Goal: Obtain resource: Download file/media

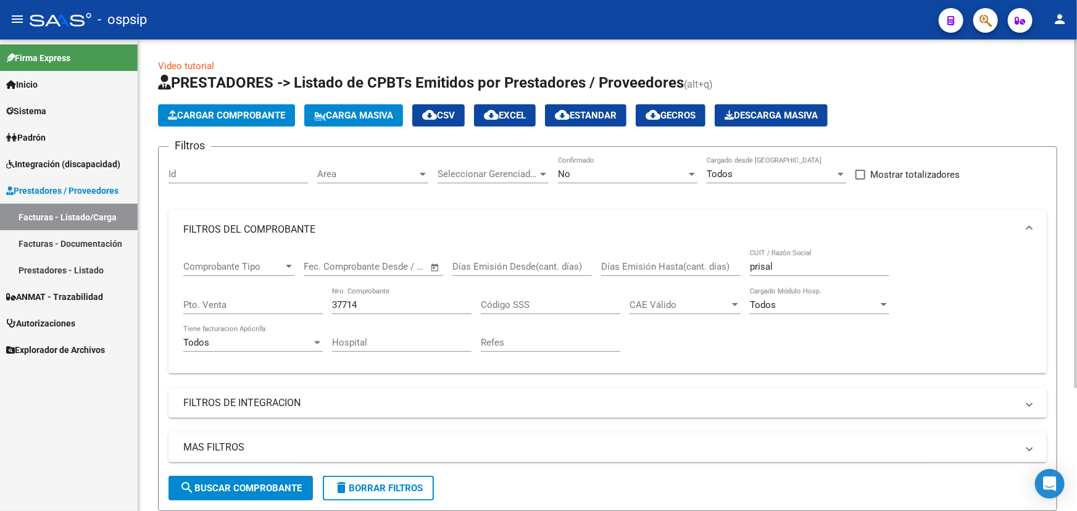
scroll to position [167, 0]
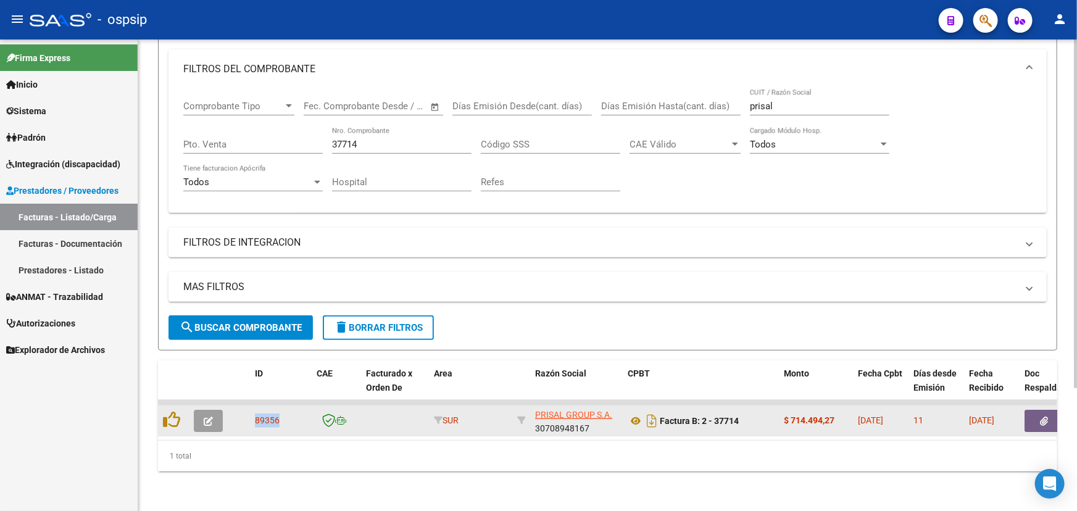
click at [1051, 410] on button "button" at bounding box center [1043, 421] width 39 height 22
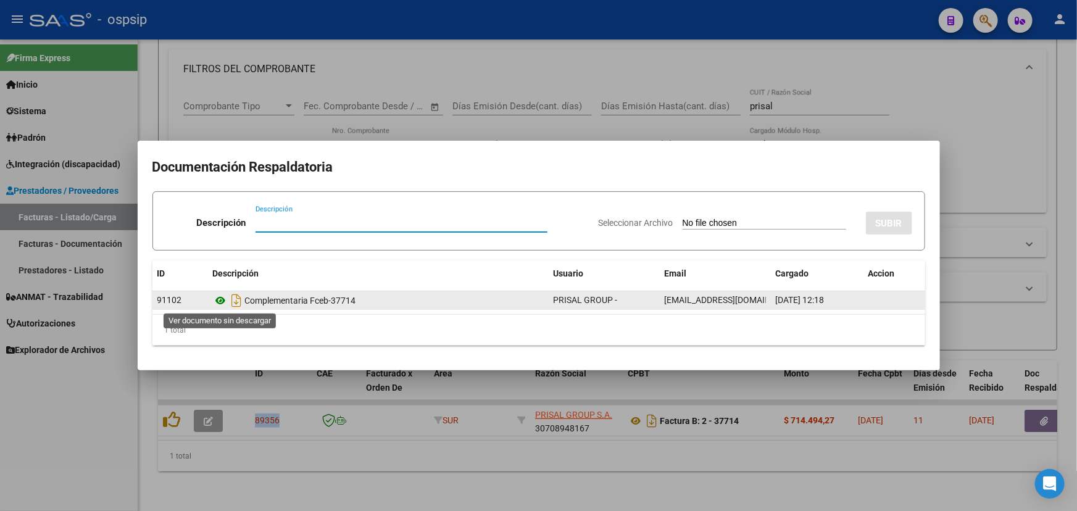
click at [220, 297] on icon at bounding box center [221, 300] width 16 height 15
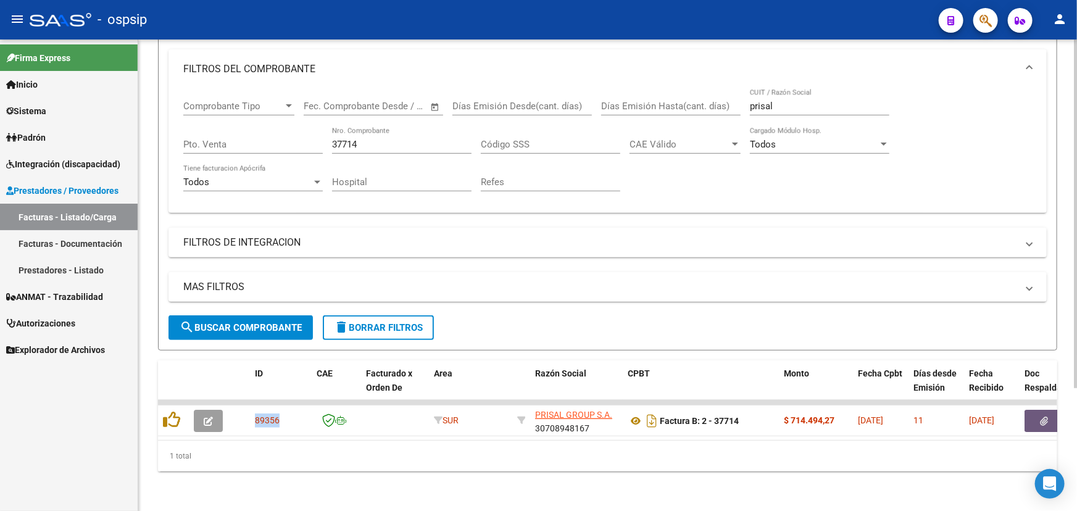
click at [381, 139] on input "37714" at bounding box center [401, 144] width 139 height 11
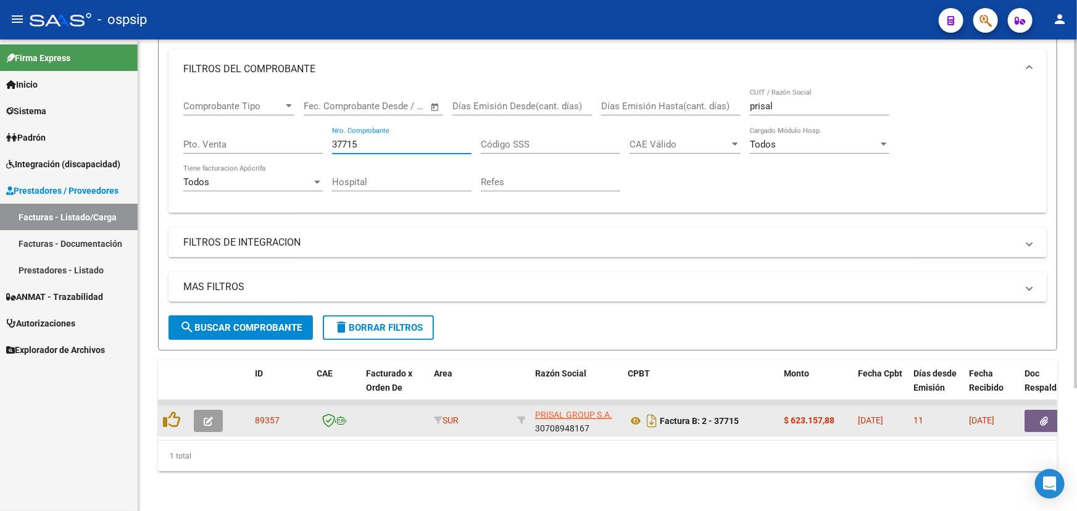
type input "37715"
click at [264, 415] on span "89357" at bounding box center [267, 420] width 25 height 10
copy span "89357"
click at [628, 413] on icon at bounding box center [636, 420] width 16 height 15
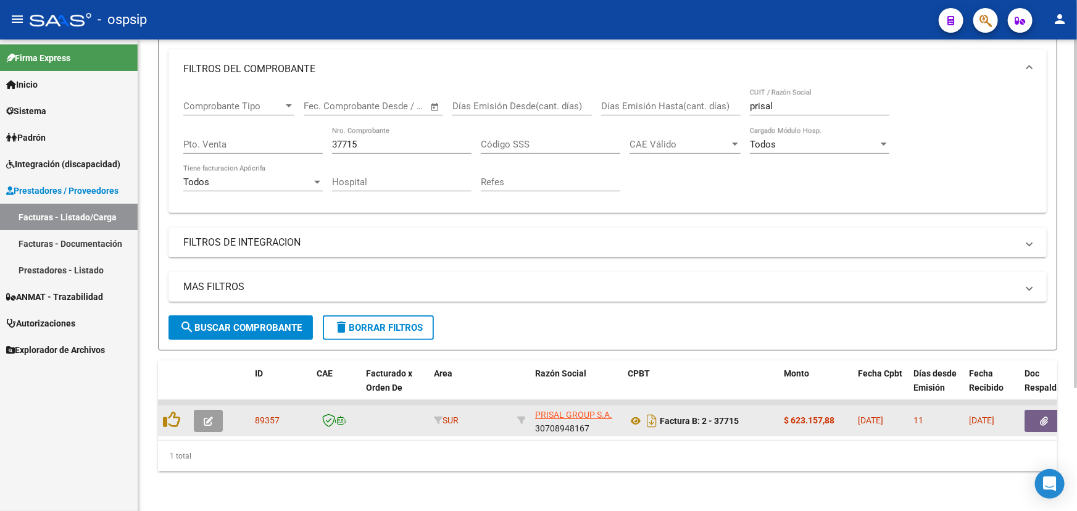
click at [1039, 410] on button "button" at bounding box center [1043, 421] width 39 height 22
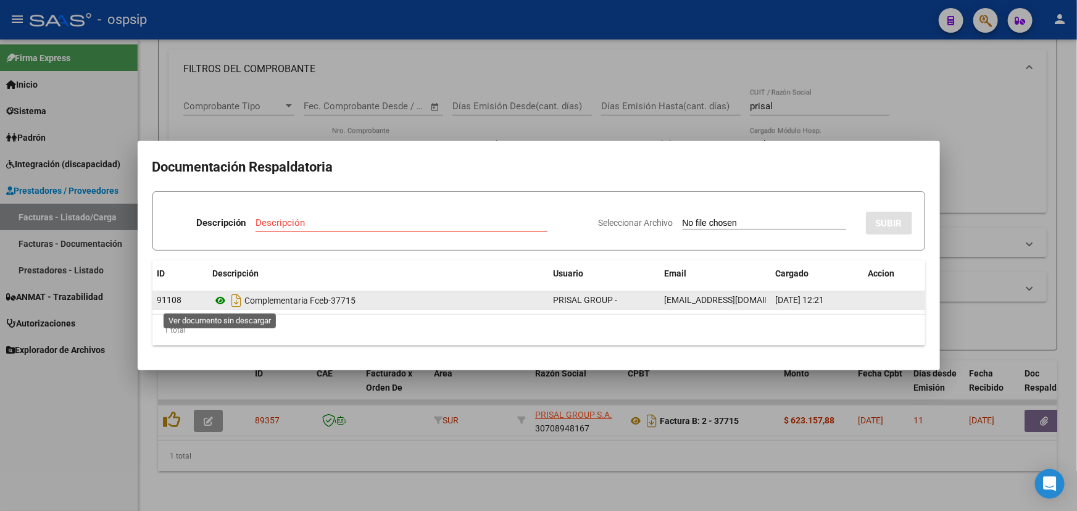
click at [222, 301] on icon at bounding box center [221, 300] width 16 height 15
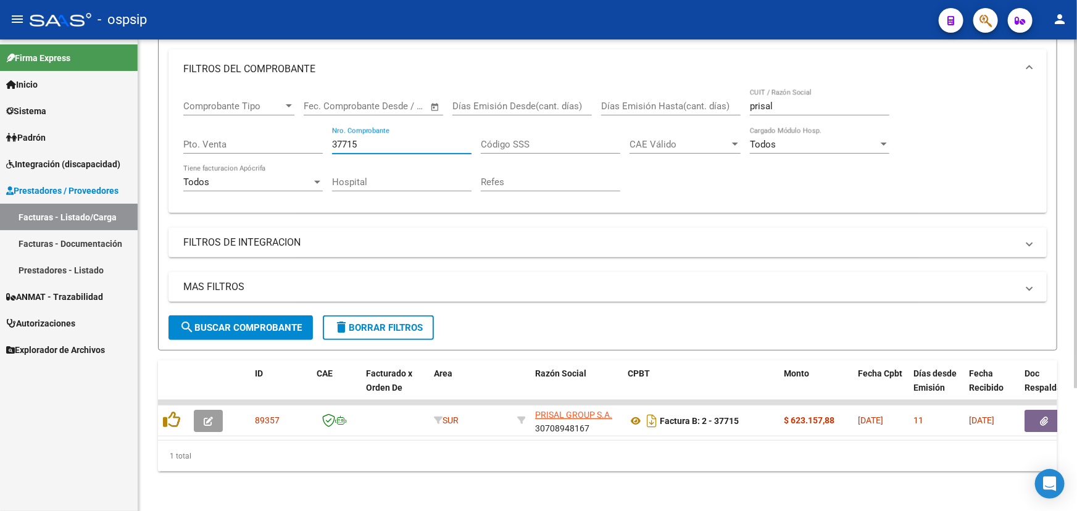
click at [397, 139] on input "37715" at bounding box center [401, 144] width 139 height 11
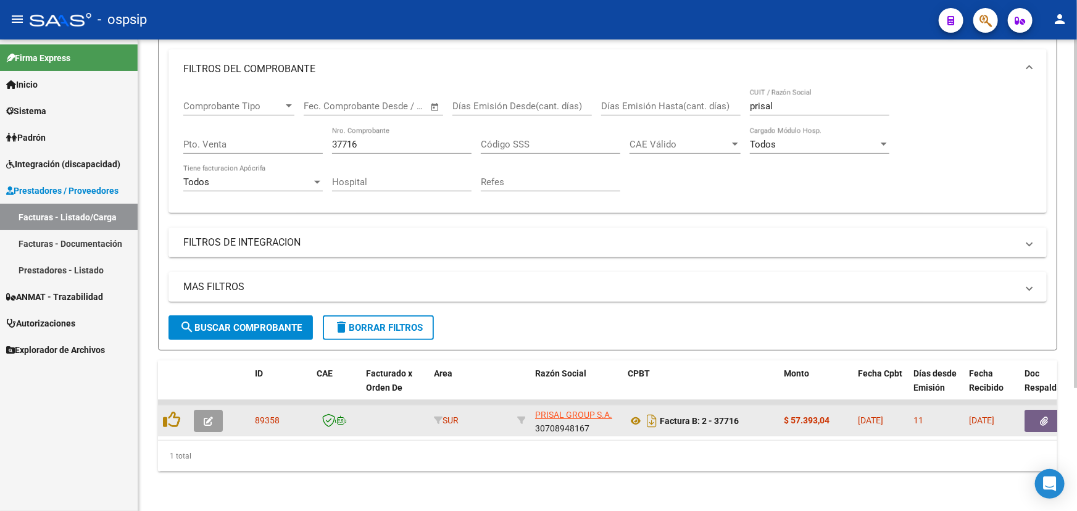
click at [267, 415] on span "89358" at bounding box center [267, 420] width 25 height 10
copy span "89358"
click at [632, 413] on icon at bounding box center [636, 420] width 16 height 15
click at [1048, 412] on button "button" at bounding box center [1043, 421] width 39 height 22
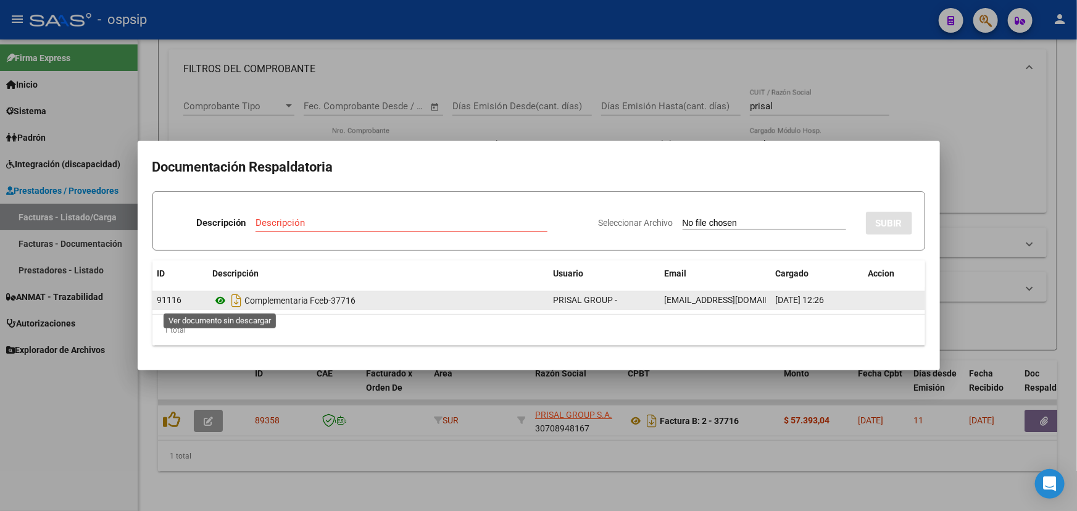
click at [217, 301] on icon at bounding box center [221, 300] width 16 height 15
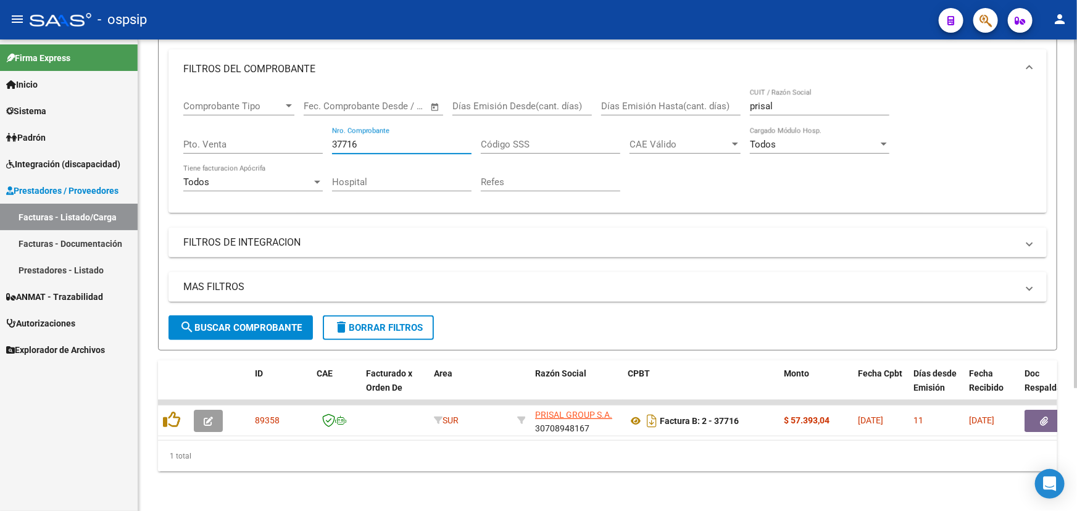
click at [370, 139] on input "37716" at bounding box center [401, 144] width 139 height 11
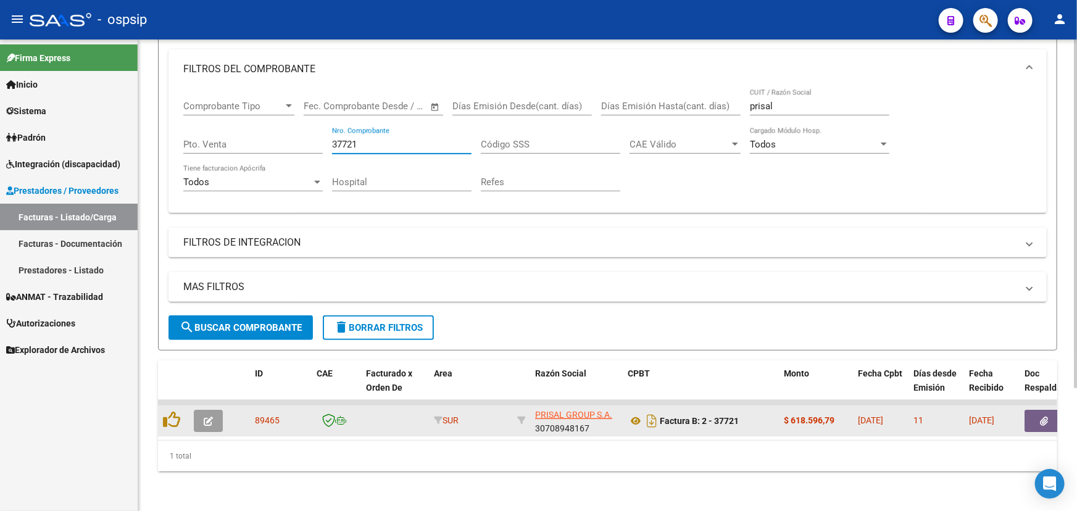
click at [268, 415] on span "89465" at bounding box center [267, 420] width 25 height 10
copy span "89465"
click at [639, 413] on icon at bounding box center [636, 420] width 16 height 15
click at [1032, 410] on button "button" at bounding box center [1043, 421] width 39 height 22
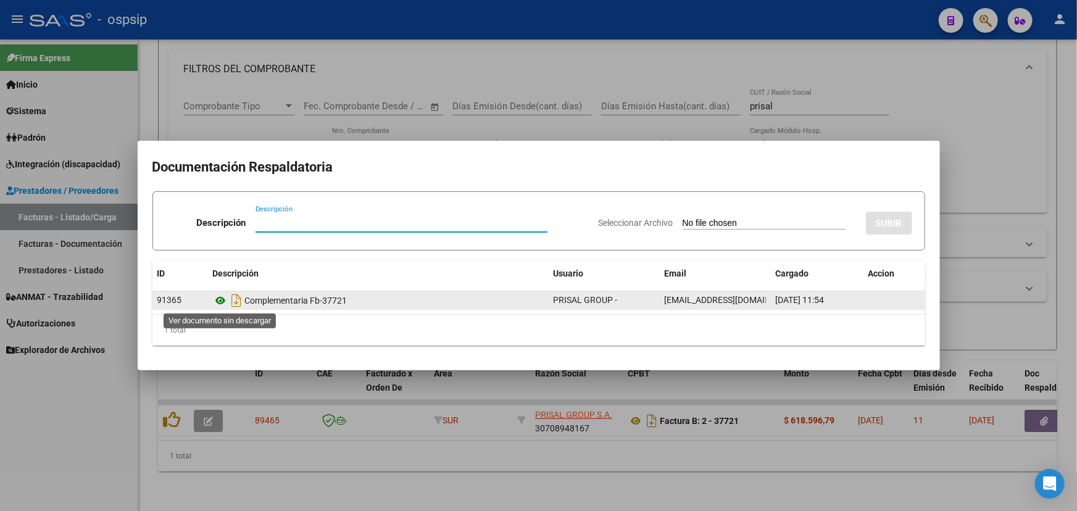
click at [218, 302] on icon at bounding box center [221, 300] width 16 height 15
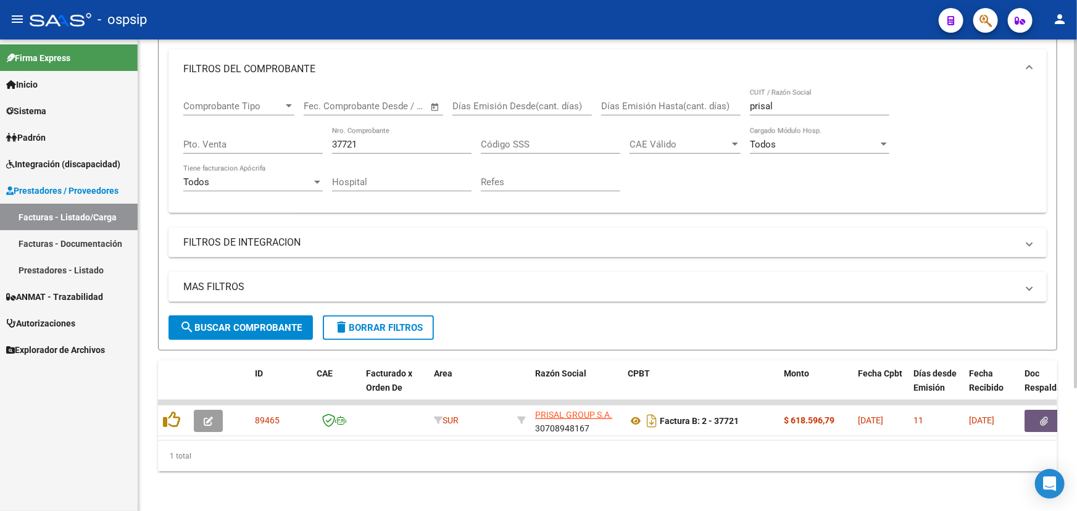
click at [396, 139] on input "37721" at bounding box center [401, 144] width 139 height 11
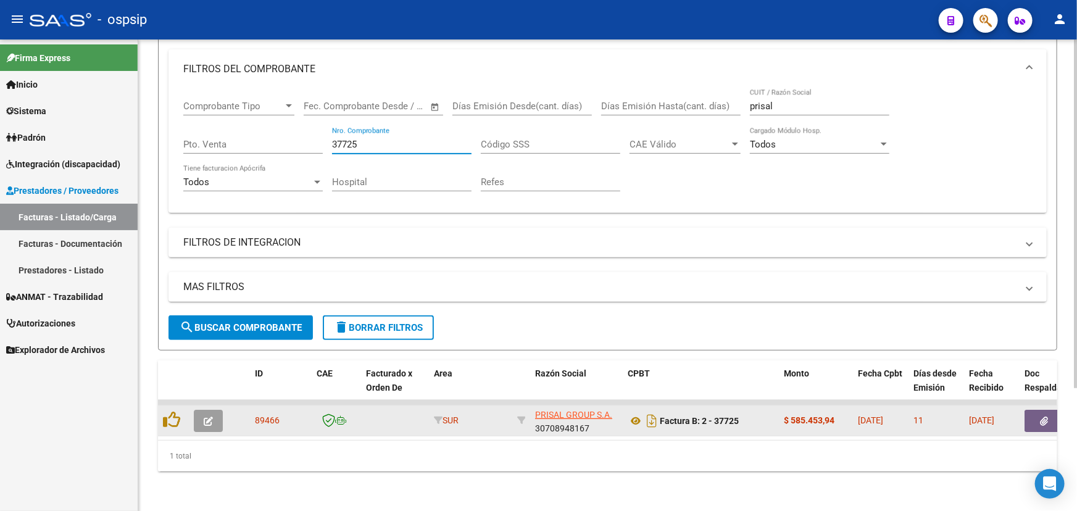
click at [264, 415] on span "89466" at bounding box center [267, 420] width 25 height 10
copy span "89466"
click at [630, 416] on icon at bounding box center [636, 420] width 16 height 15
click at [1039, 410] on button "button" at bounding box center [1043, 421] width 39 height 22
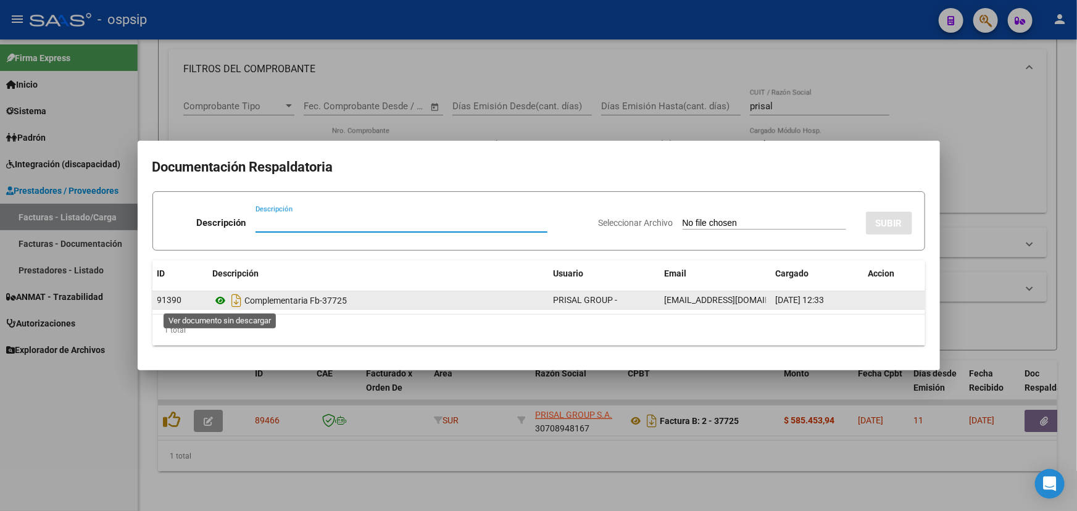
click at [220, 303] on icon at bounding box center [221, 300] width 16 height 15
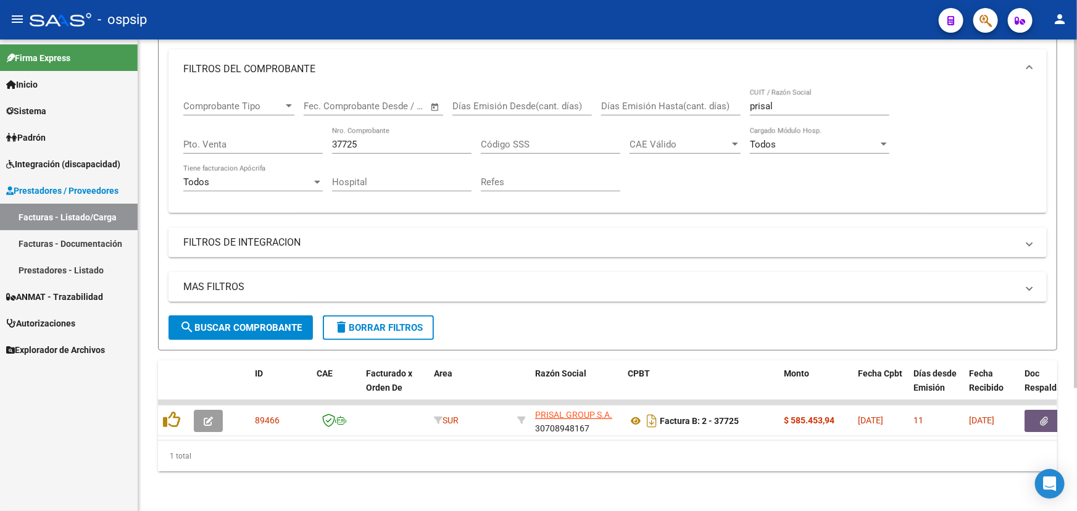
click at [359, 127] on div "37725 Nro. Comprobante" at bounding box center [401, 140] width 139 height 27
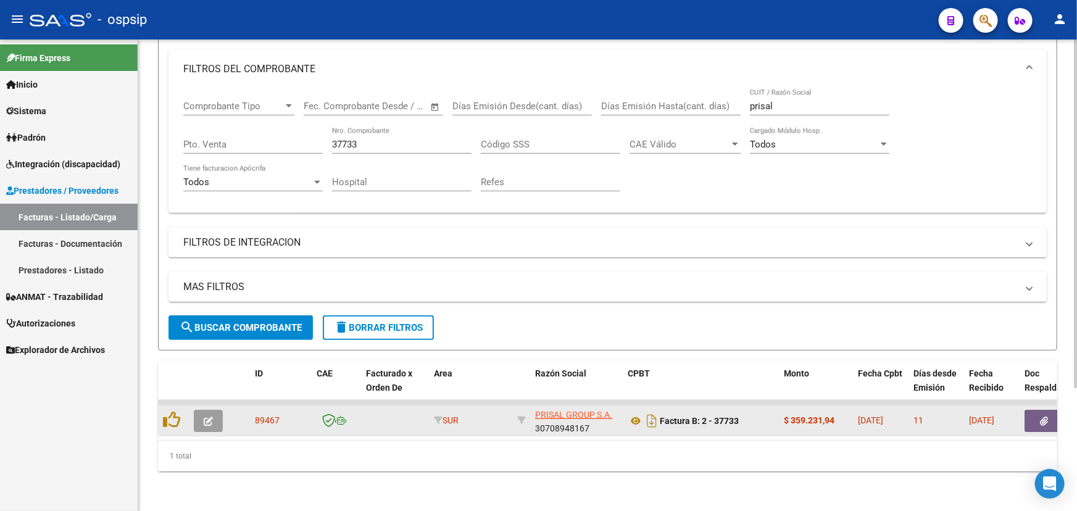
click at [263, 415] on span "89467" at bounding box center [267, 420] width 25 height 10
click at [264, 415] on span "89467" at bounding box center [267, 420] width 25 height 10
copy span "89467"
click at [634, 413] on icon at bounding box center [636, 420] width 16 height 15
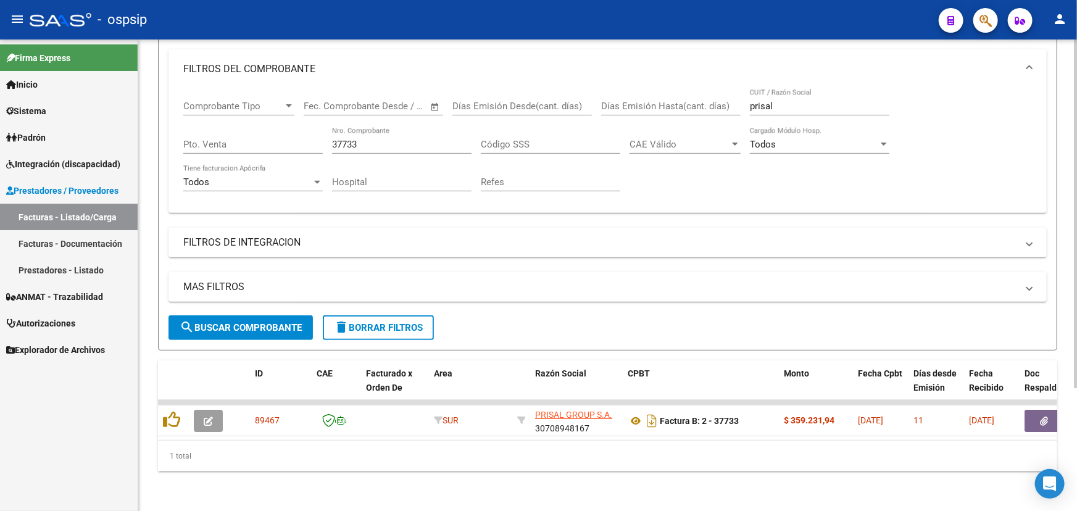
click at [1056, 413] on div "ID CAE Facturado x Orden De Area Razón Social CPBT Monto Fecha Cpbt Días desde …" at bounding box center [607, 415] width 899 height 111
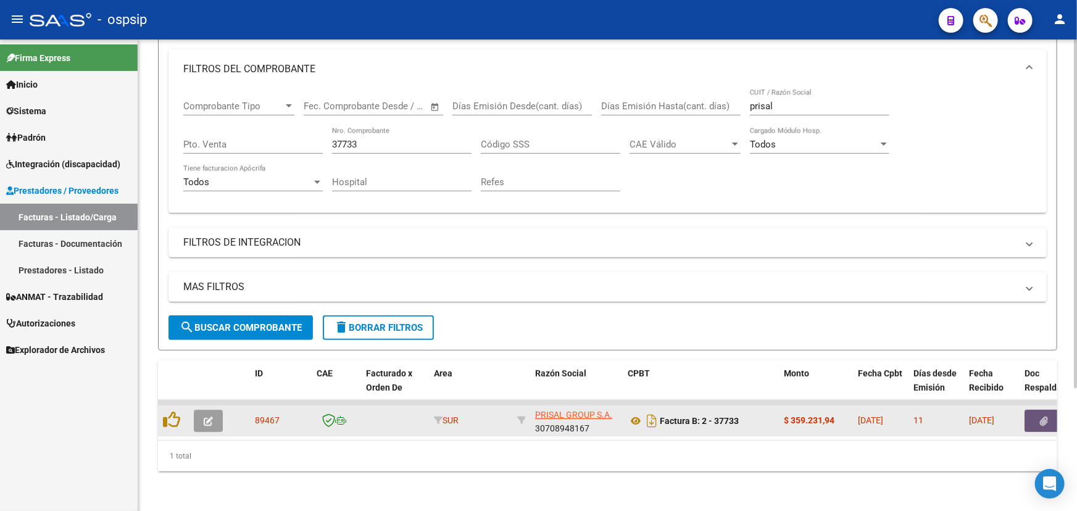
click at [1037, 410] on button "button" at bounding box center [1043, 421] width 39 height 22
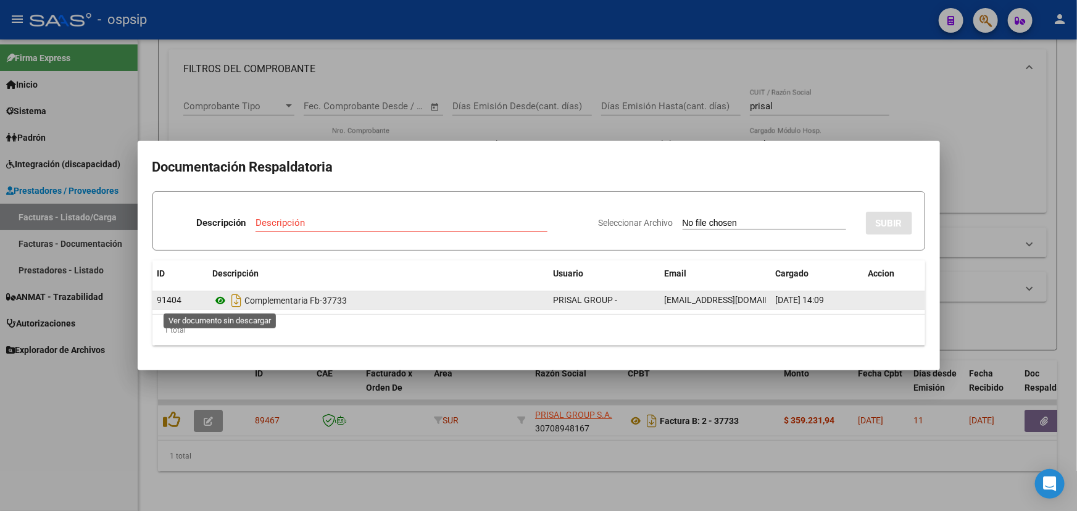
click at [226, 301] on icon at bounding box center [221, 300] width 16 height 15
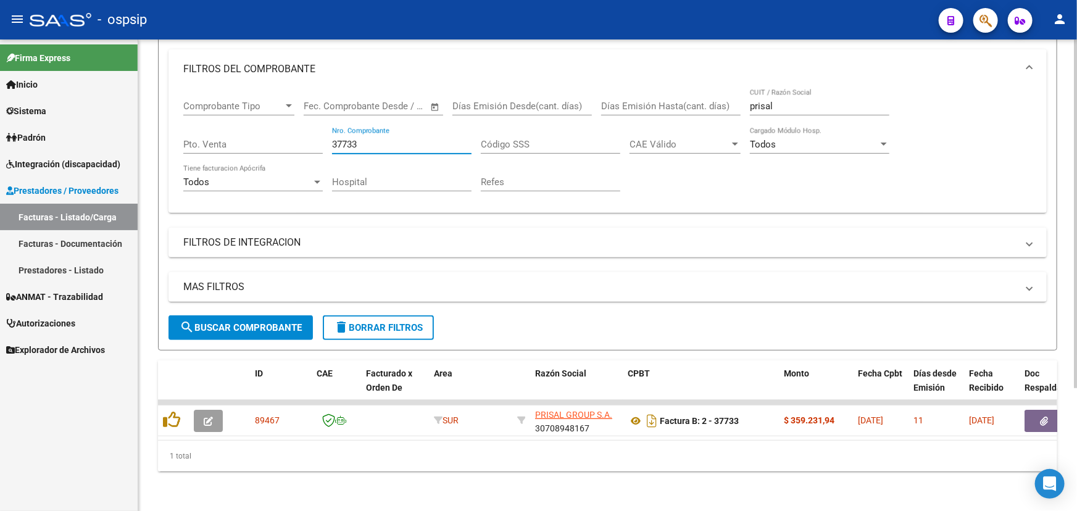
click at [366, 139] on input "37733" at bounding box center [401, 144] width 139 height 11
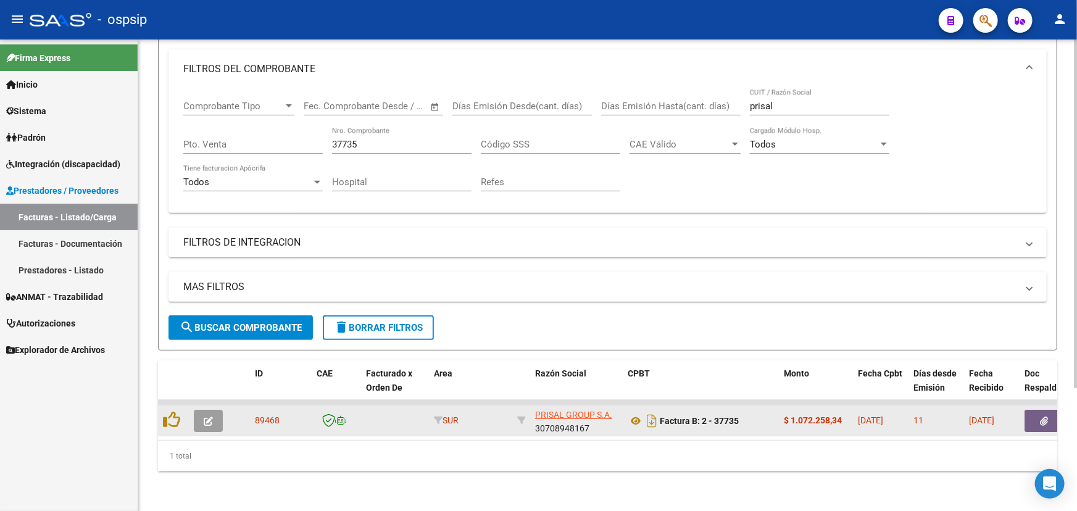
click at [258, 415] on span "89468" at bounding box center [267, 420] width 25 height 10
copy span "89468"
click at [629, 413] on icon at bounding box center [636, 420] width 16 height 15
click at [1040, 417] on icon "button" at bounding box center [1044, 421] width 8 height 9
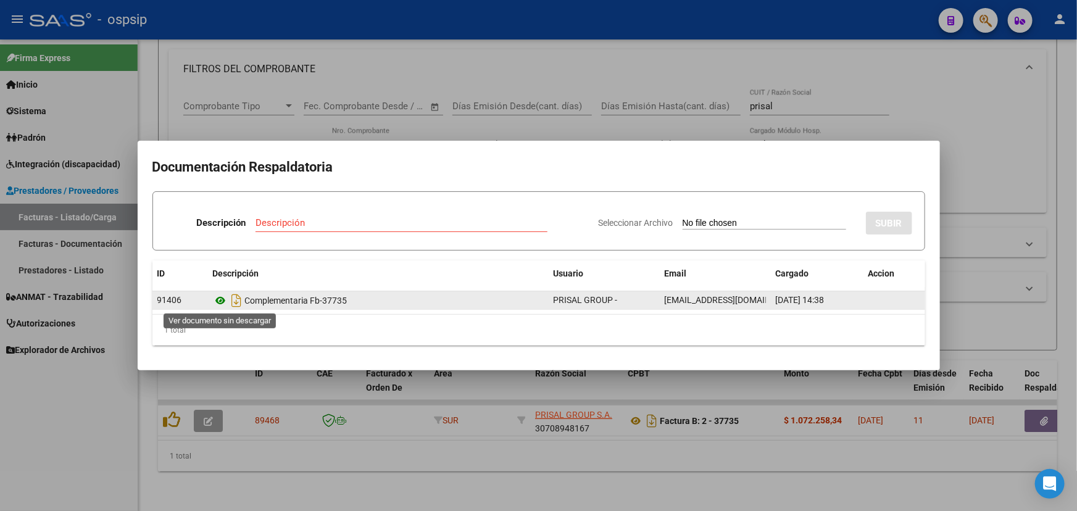
click at [220, 307] on icon at bounding box center [221, 300] width 16 height 15
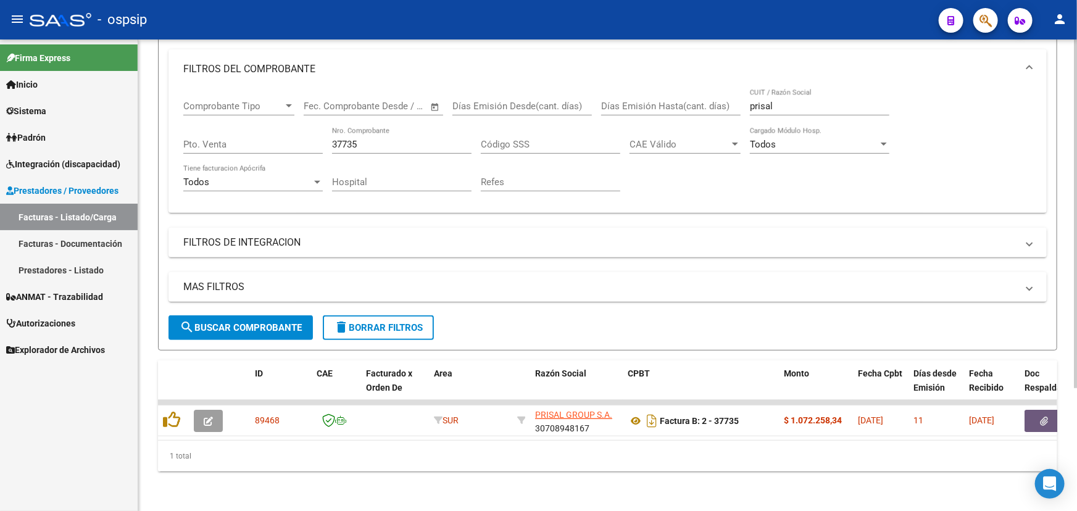
click at [336, 118] on div "Fecha inicio – Fecha fin Fec. Comprobante Desde / Hasta" at bounding box center [373, 108] width 139 height 38
click at [339, 139] on input "37735" at bounding box center [401, 144] width 139 height 11
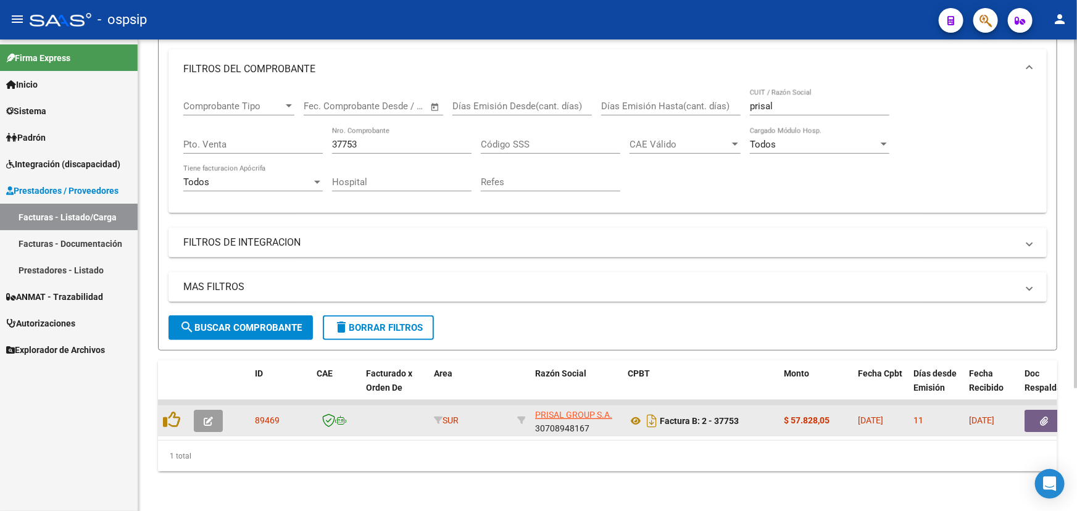
click at [265, 415] on span "89469" at bounding box center [267, 420] width 25 height 10
copy span "89469"
click at [633, 413] on icon at bounding box center [636, 420] width 16 height 15
click at [1039, 410] on button "button" at bounding box center [1043, 421] width 39 height 22
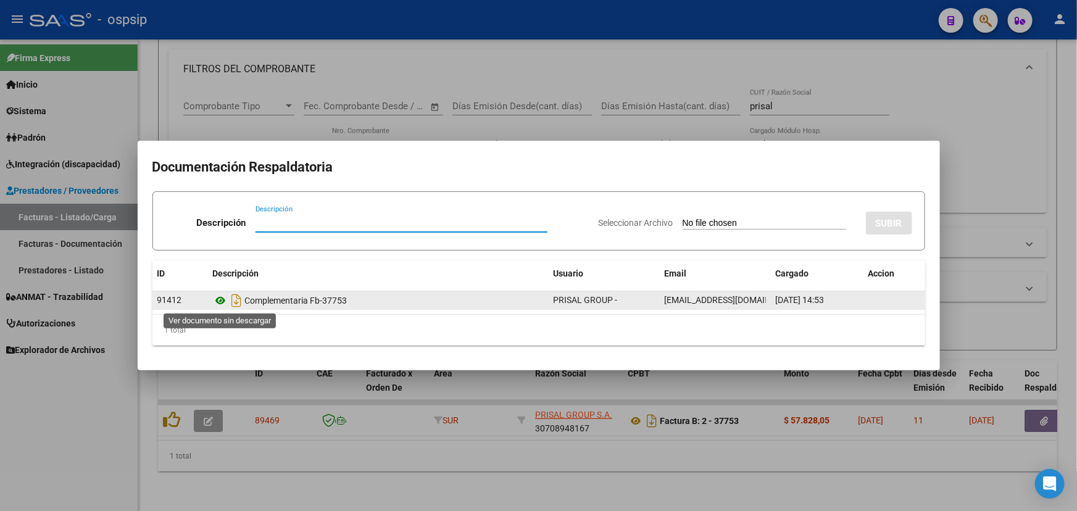
click at [215, 296] on icon at bounding box center [221, 300] width 16 height 15
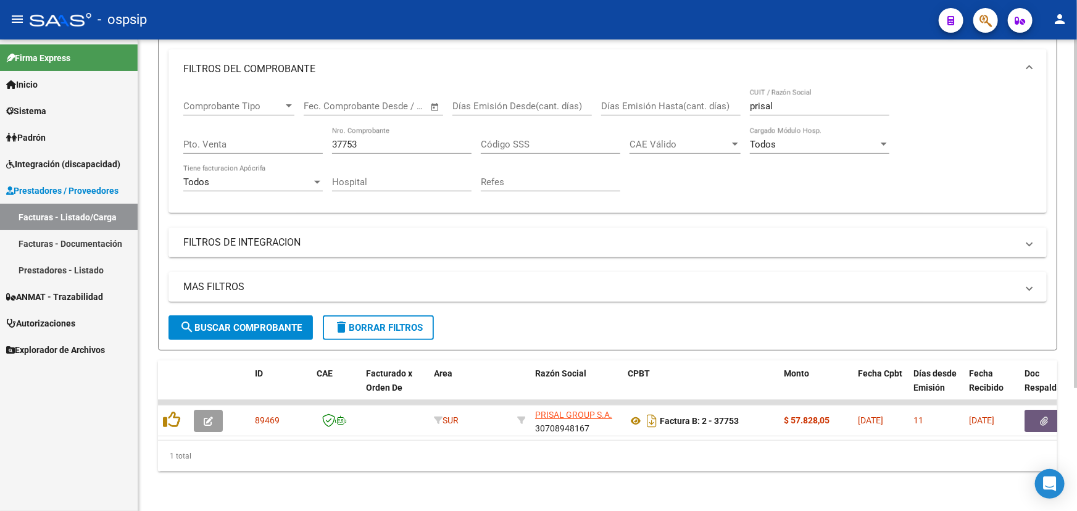
click at [376, 139] on input "37753" at bounding box center [401, 144] width 139 height 11
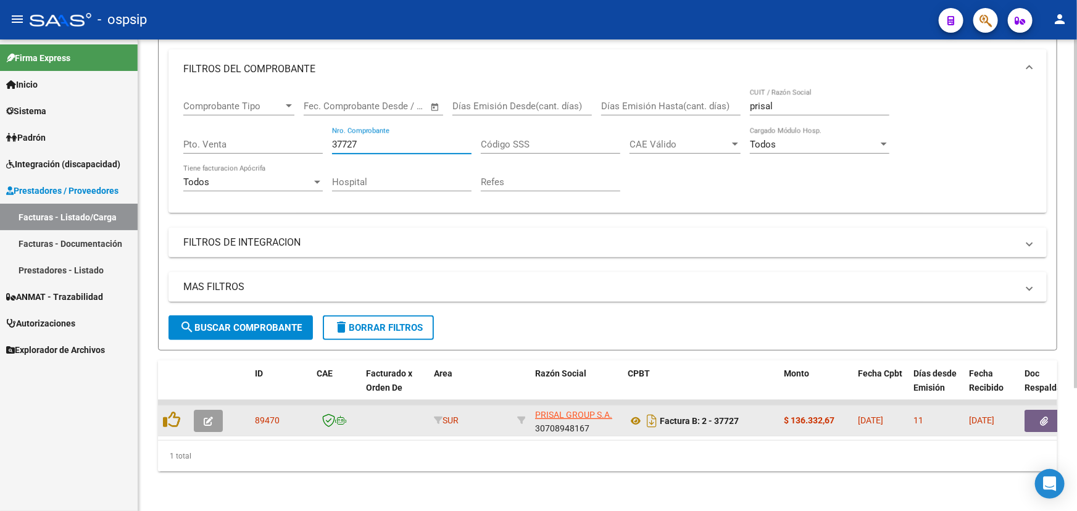
click at [280, 413] on div "89470" at bounding box center [281, 420] width 52 height 14
click at [272, 415] on span "89470" at bounding box center [267, 420] width 25 height 10
copy span "89470"
click at [631, 415] on icon at bounding box center [636, 420] width 16 height 15
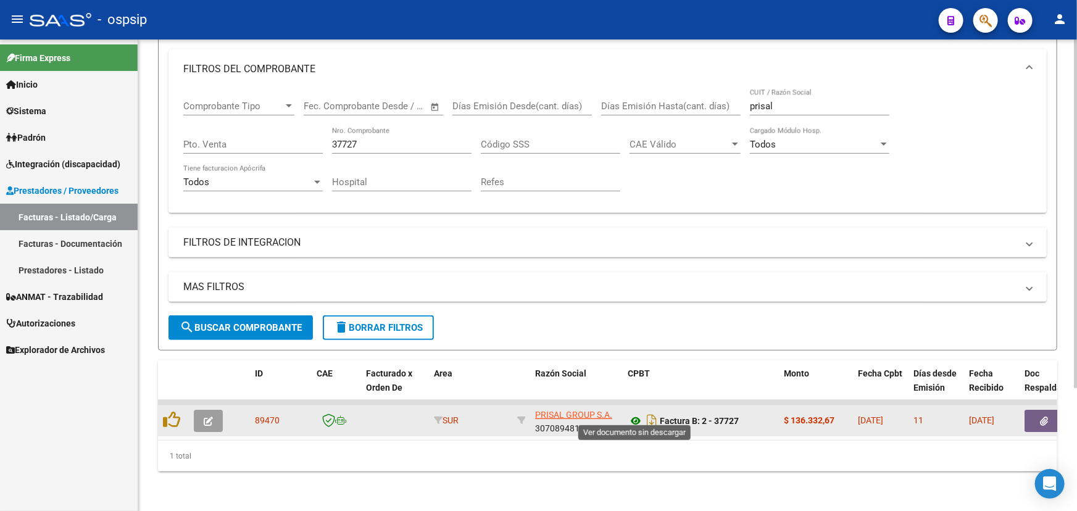
click at [633, 413] on icon at bounding box center [636, 420] width 16 height 15
click at [1047, 417] on icon "button" at bounding box center [1044, 421] width 8 height 9
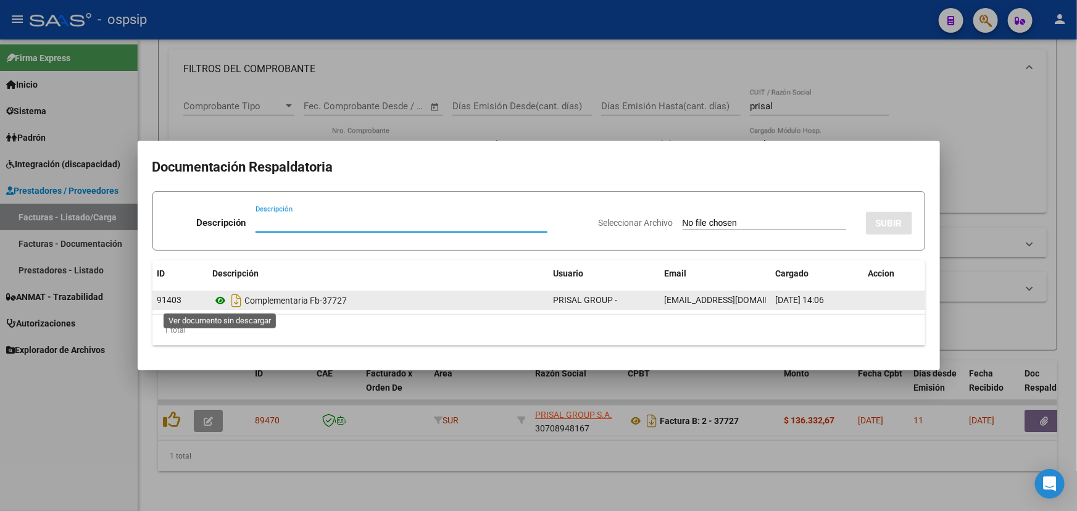
click at [220, 300] on icon at bounding box center [221, 300] width 16 height 15
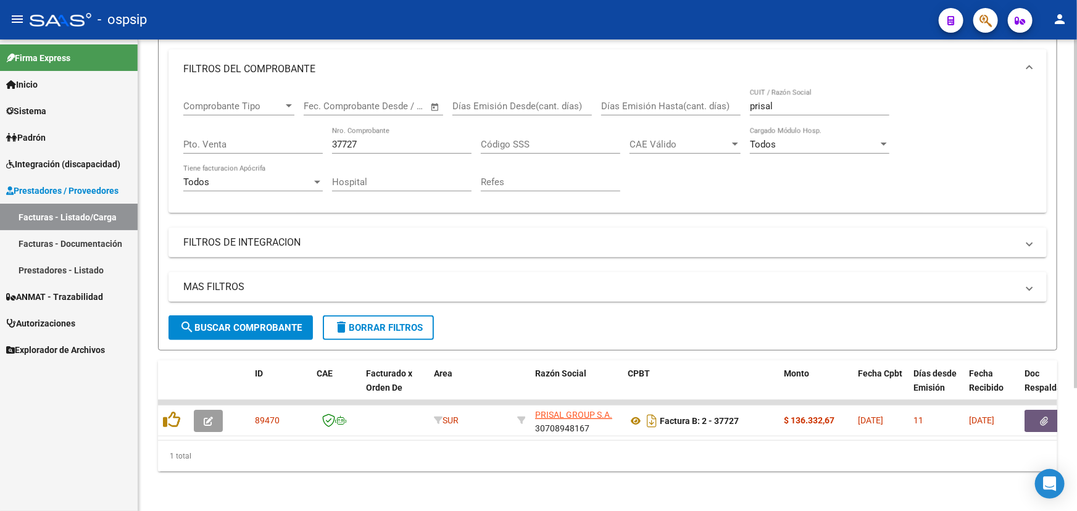
click at [367, 139] on input "37727" at bounding box center [401, 144] width 139 height 11
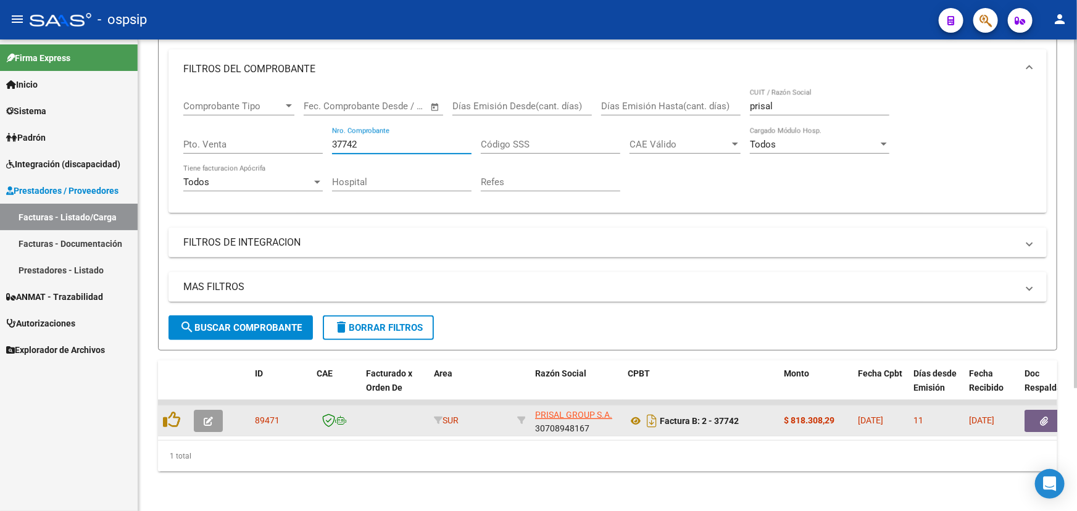
click at [263, 415] on span "89471" at bounding box center [267, 420] width 25 height 10
click at [264, 415] on span "89471" at bounding box center [267, 420] width 25 height 10
copy span "89471"
click at [629, 414] on icon at bounding box center [636, 420] width 16 height 15
click at [1043, 417] on icon "button" at bounding box center [1044, 421] width 8 height 9
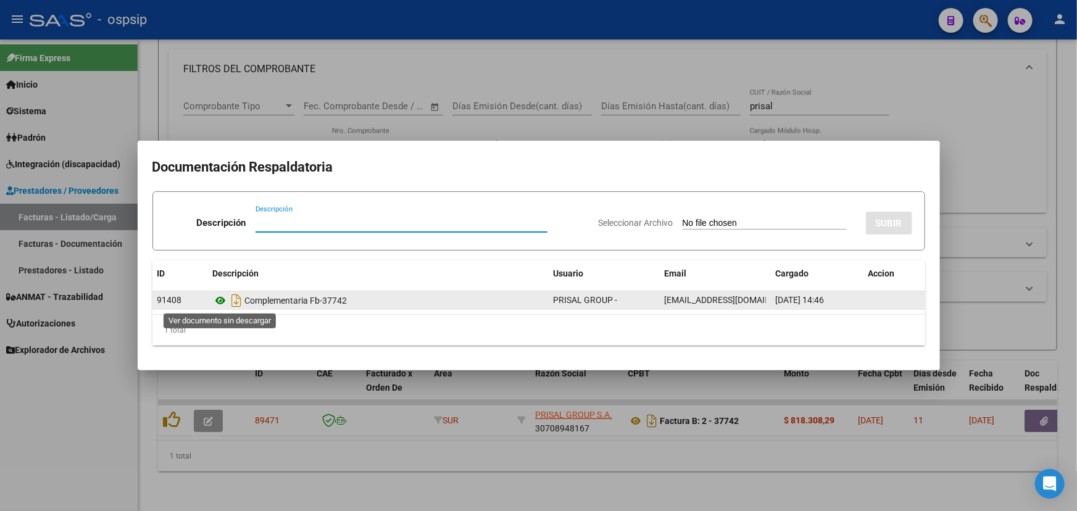
click at [221, 301] on icon at bounding box center [221, 300] width 16 height 15
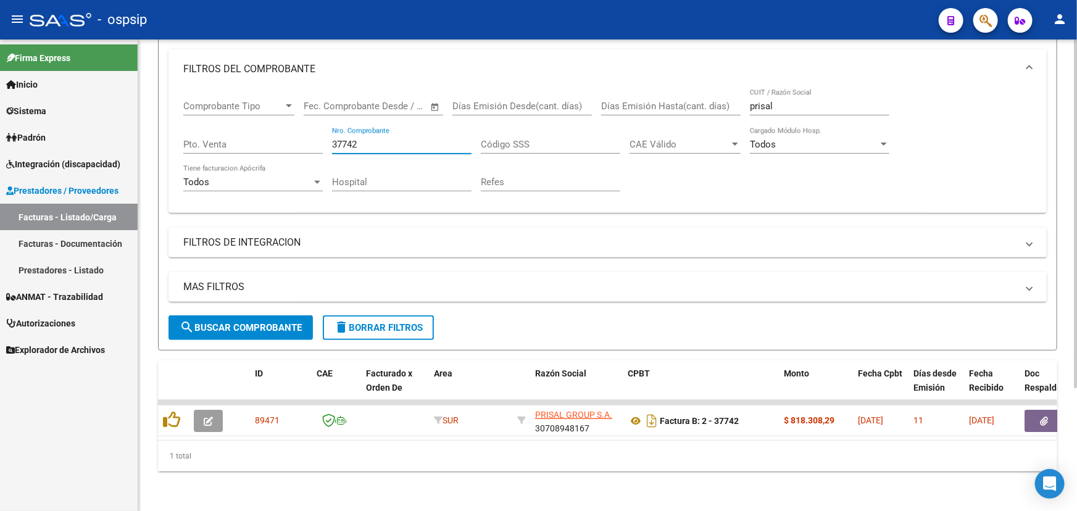
click at [369, 139] on input "37742" at bounding box center [401, 144] width 139 height 11
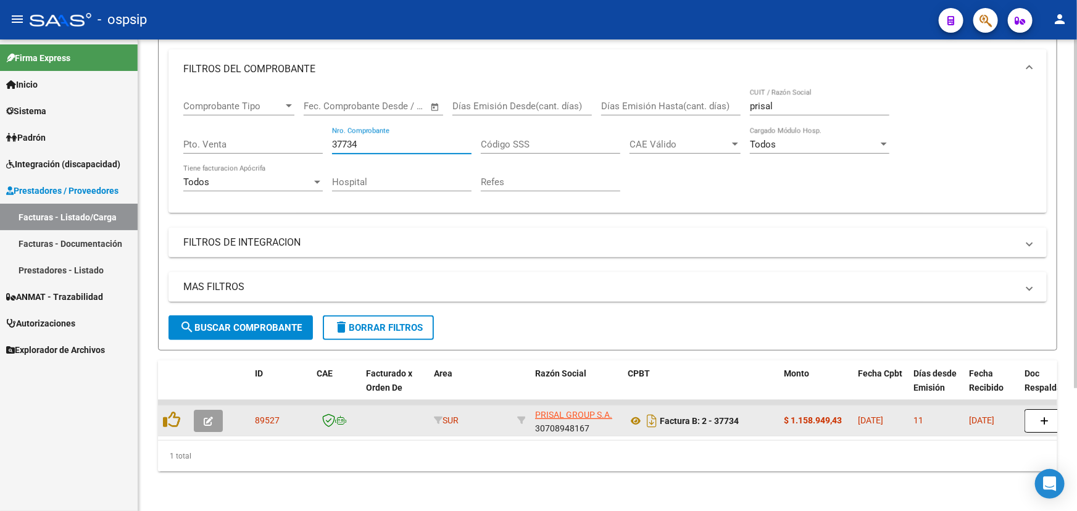
click at [272, 415] on span "89527" at bounding box center [267, 420] width 25 height 10
copy span "89527"
click at [631, 416] on icon at bounding box center [636, 420] width 16 height 15
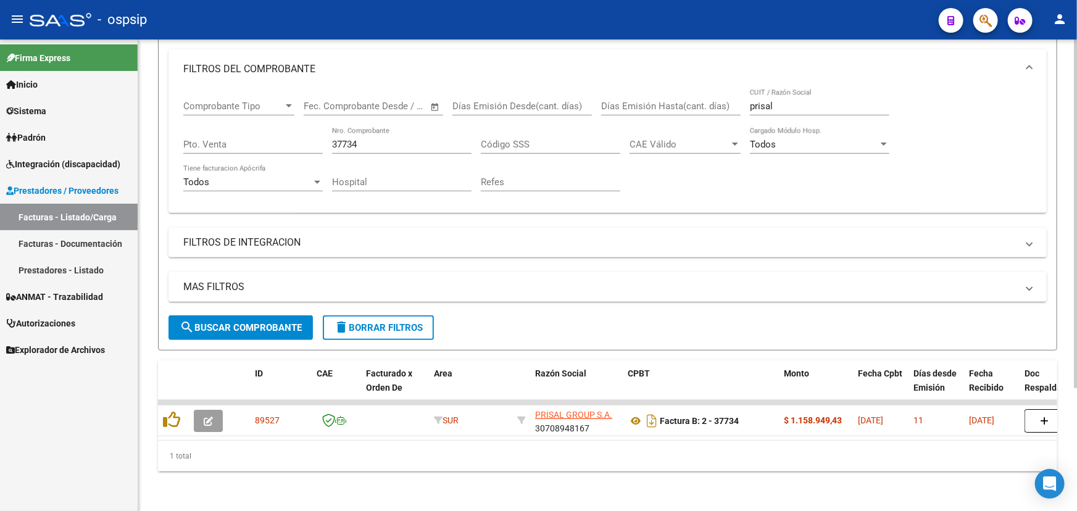
click at [342, 139] on input "37734" at bounding box center [401, 144] width 139 height 11
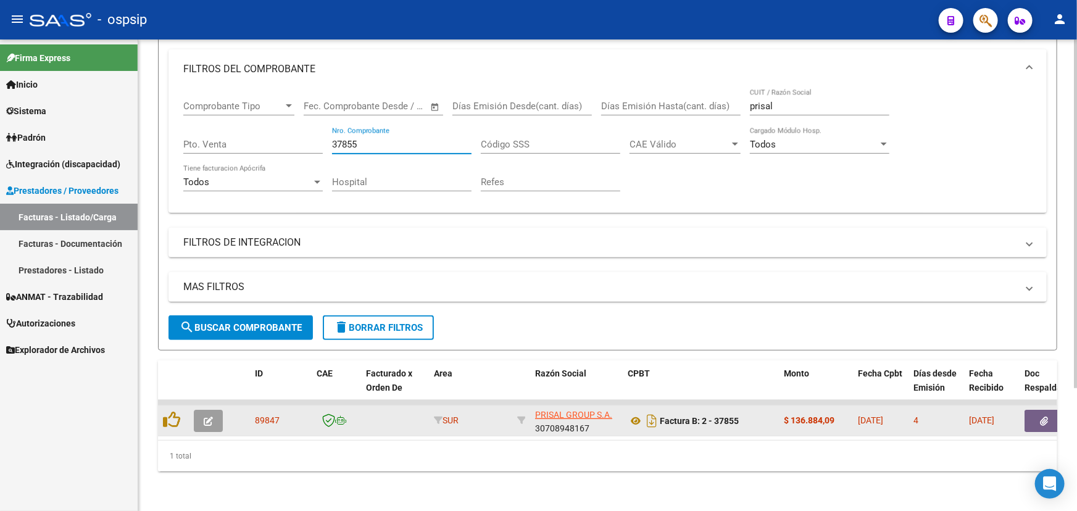
type input "37855"
click at [261, 415] on span "89847" at bounding box center [267, 420] width 25 height 10
click at [634, 417] on icon at bounding box center [636, 420] width 16 height 15
click at [629, 413] on icon at bounding box center [636, 420] width 16 height 15
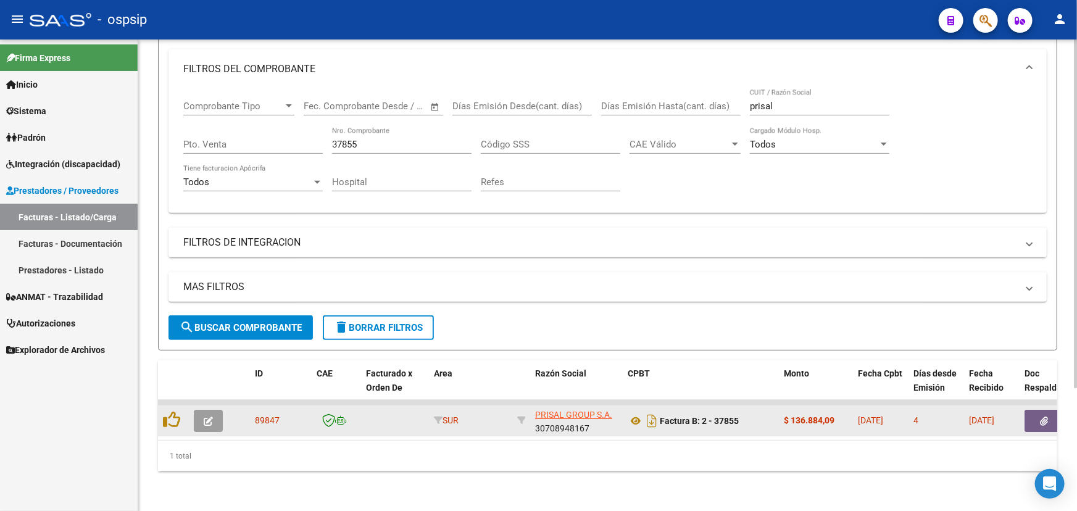
click at [1038, 410] on button "button" at bounding box center [1043, 421] width 39 height 22
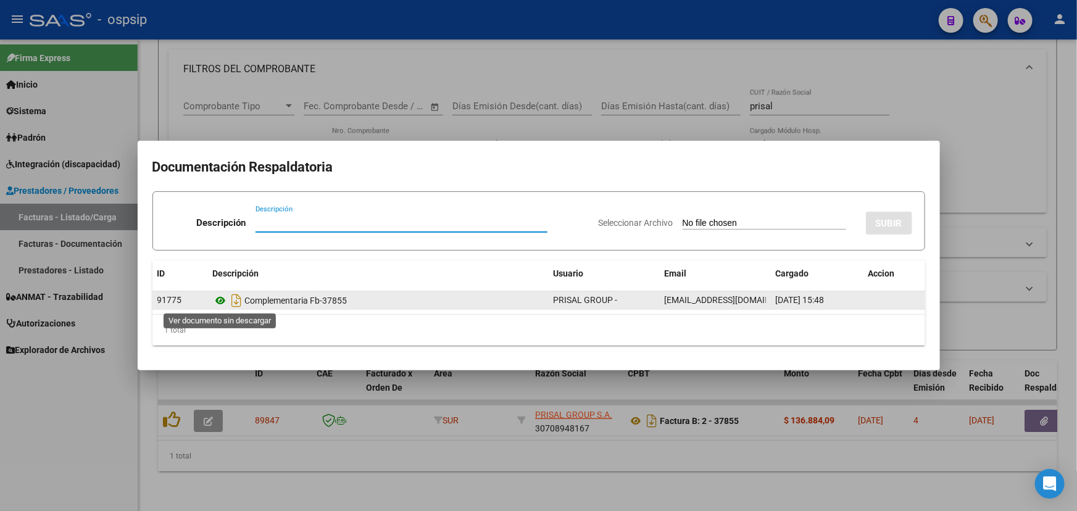
click at [220, 302] on icon at bounding box center [221, 300] width 16 height 15
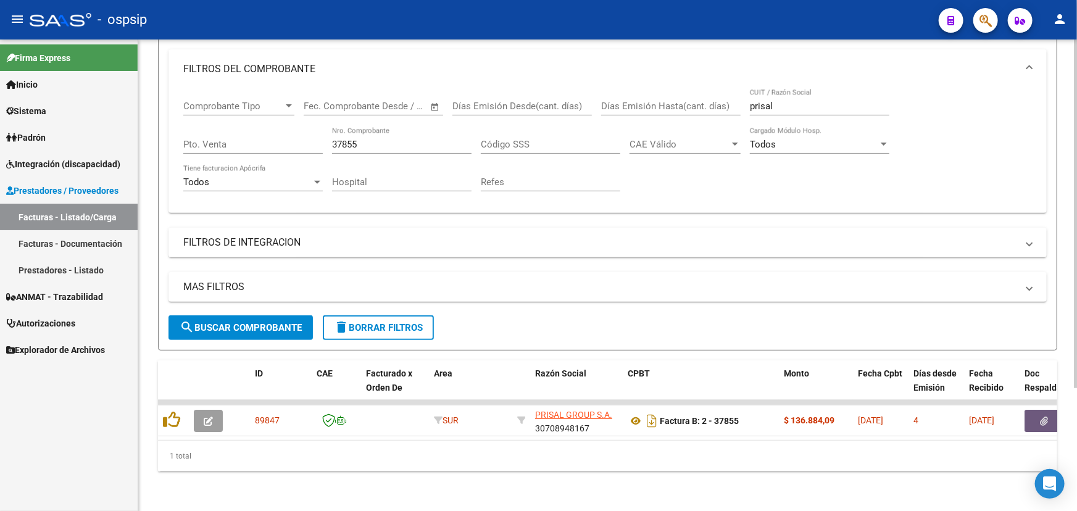
click at [376, 139] on input "37855" at bounding box center [401, 144] width 139 height 11
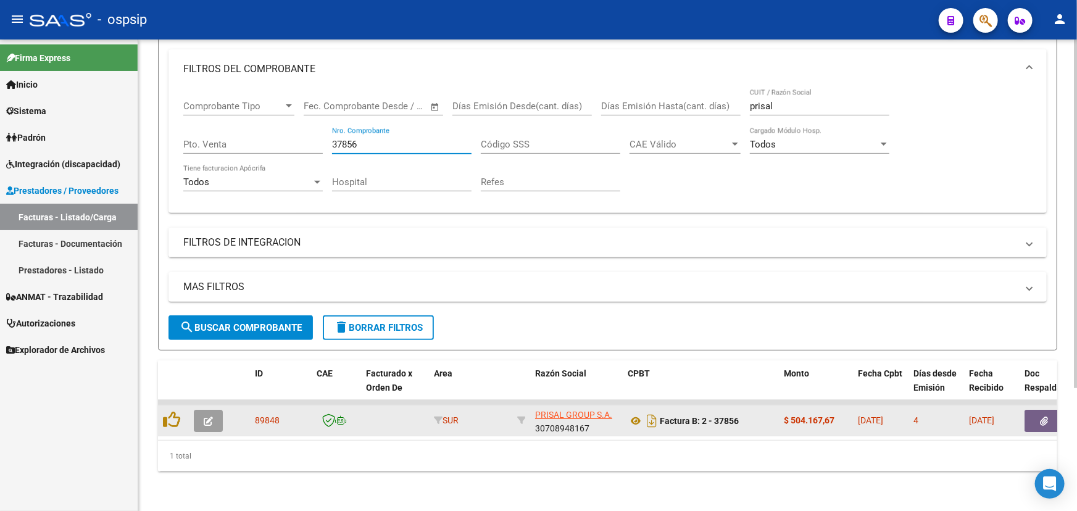
click at [267, 415] on span "89848" at bounding box center [267, 420] width 25 height 10
click at [633, 413] on icon at bounding box center [636, 420] width 16 height 15
click at [1034, 410] on button "button" at bounding box center [1043, 421] width 39 height 22
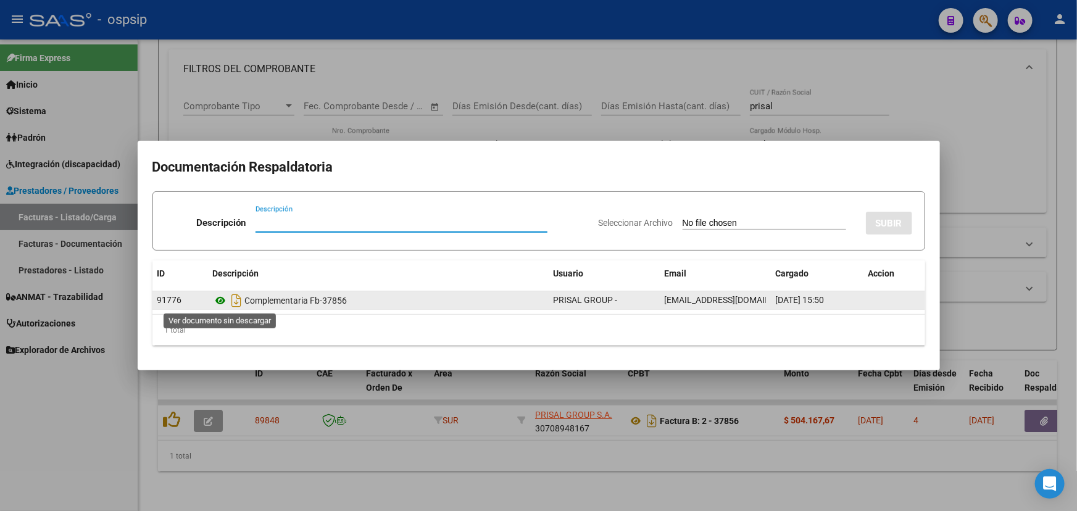
click at [217, 303] on icon at bounding box center [221, 300] width 16 height 15
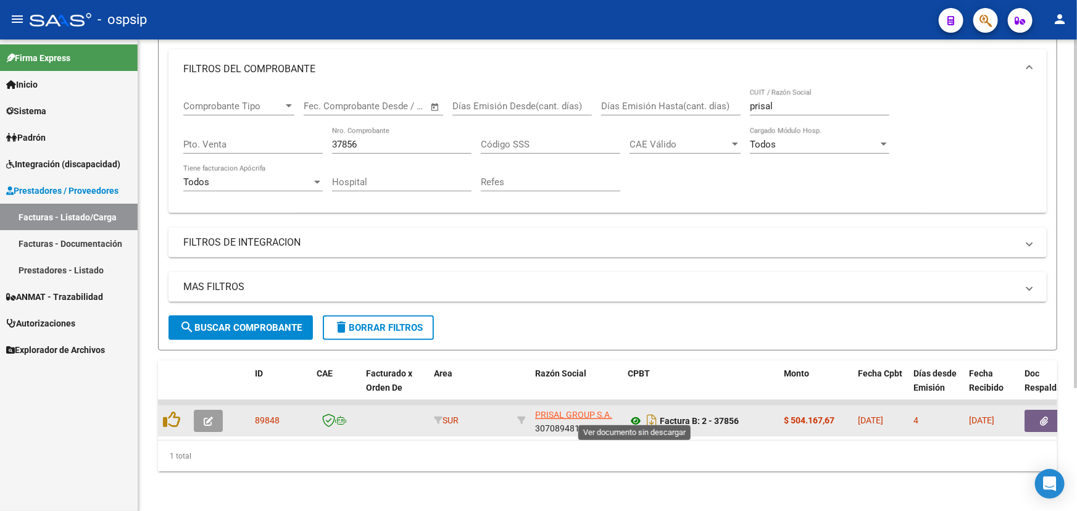
click at [636, 413] on icon at bounding box center [636, 420] width 16 height 15
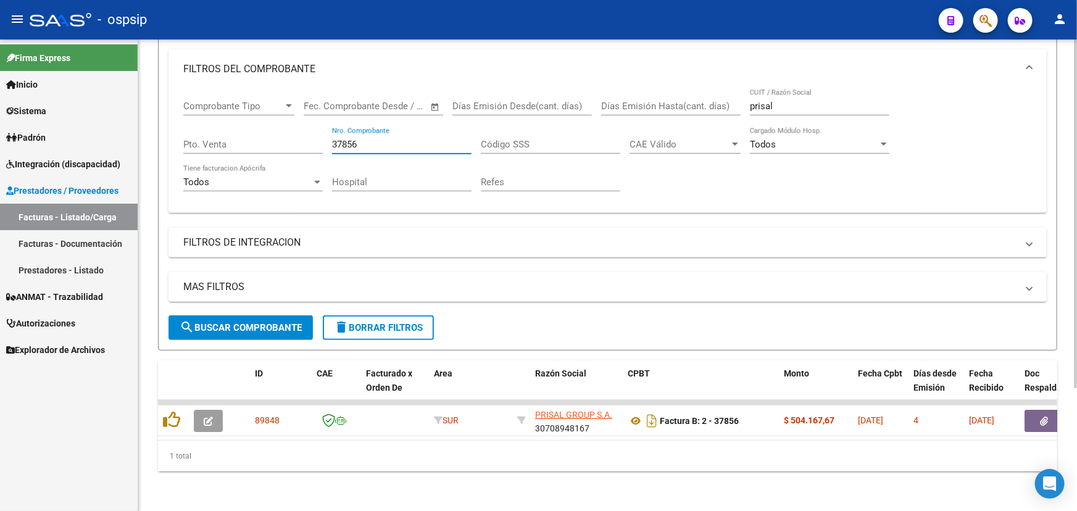
click at [367, 139] on input "37856" at bounding box center [401, 144] width 139 height 11
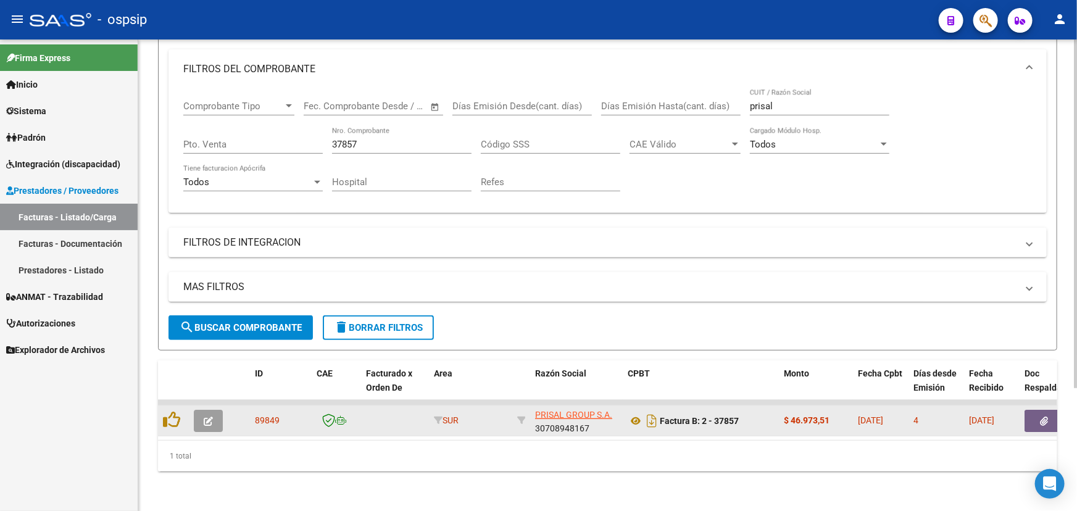
click at [269, 415] on span "89849" at bounding box center [267, 420] width 25 height 10
click at [634, 413] on icon at bounding box center [636, 420] width 16 height 15
click at [1040, 417] on icon "button" at bounding box center [1044, 421] width 8 height 9
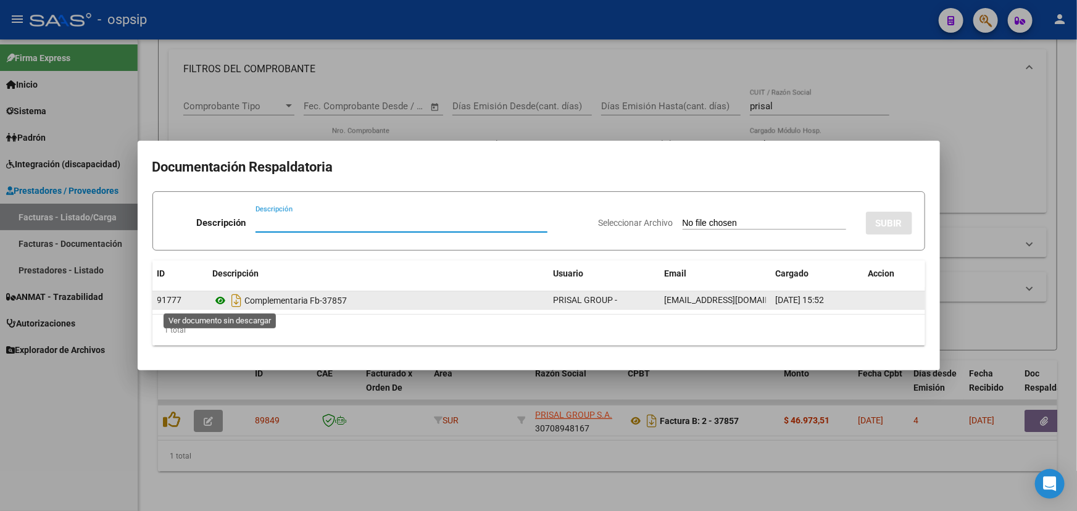
click at [221, 296] on icon at bounding box center [221, 300] width 16 height 15
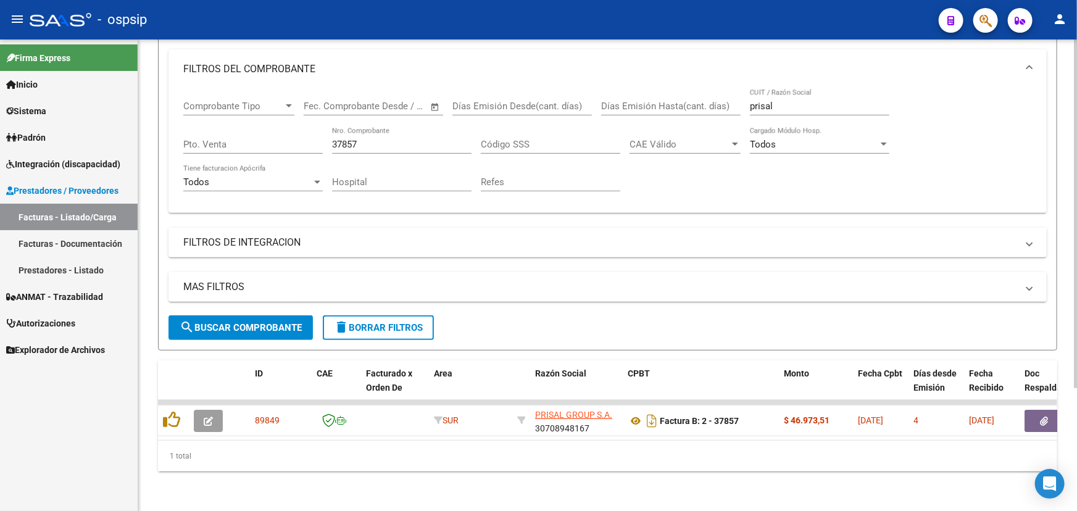
click at [364, 130] on div "37857 Nro. Comprobante" at bounding box center [401, 140] width 139 height 27
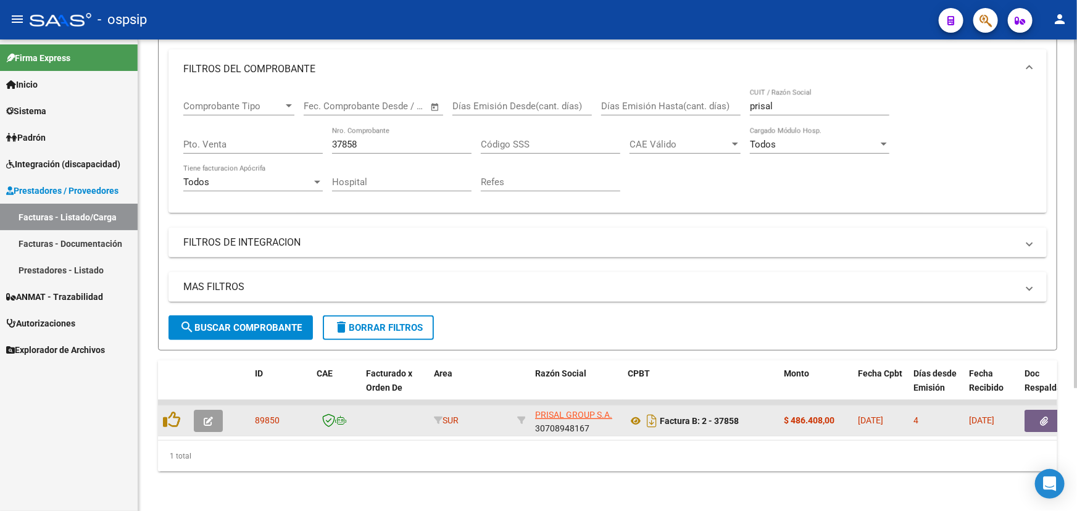
click at [267, 415] on span "89850" at bounding box center [267, 420] width 25 height 10
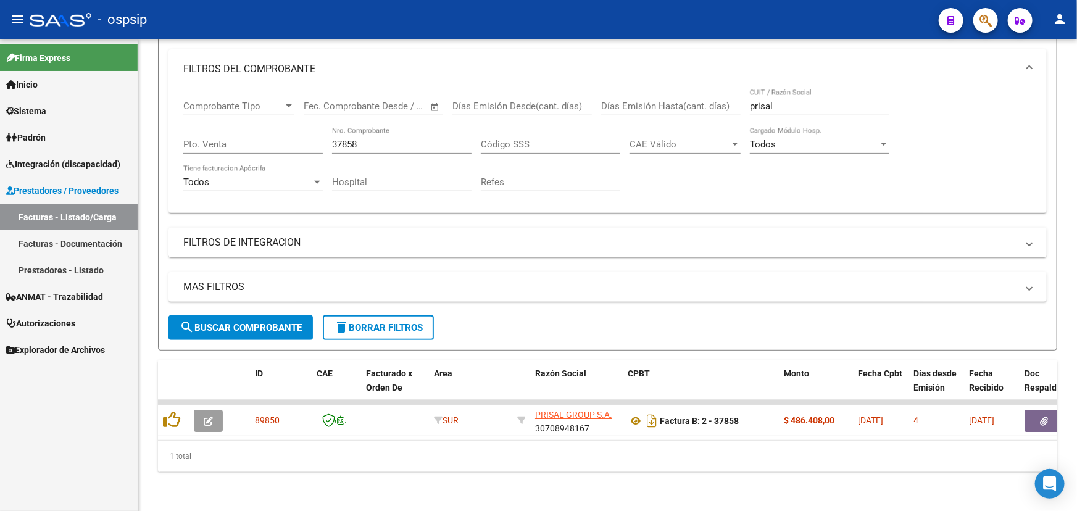
click at [704, 510] on html "menu - ospsip person Firma Express Inicio Calendario SSS Instructivos Contacto …" at bounding box center [538, 255] width 1077 height 511
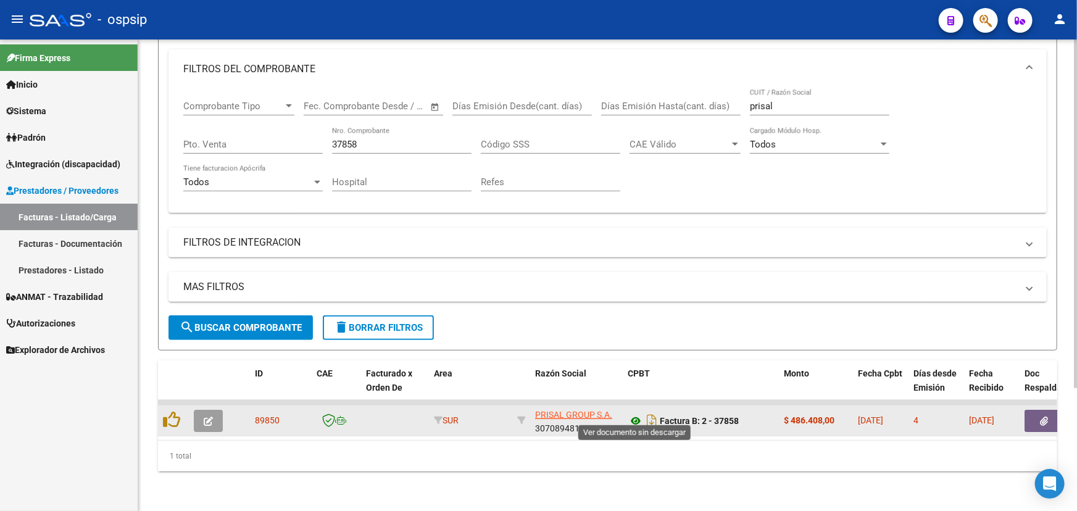
click at [634, 413] on icon at bounding box center [636, 420] width 16 height 15
click at [1045, 415] on span "button" at bounding box center [1044, 420] width 8 height 11
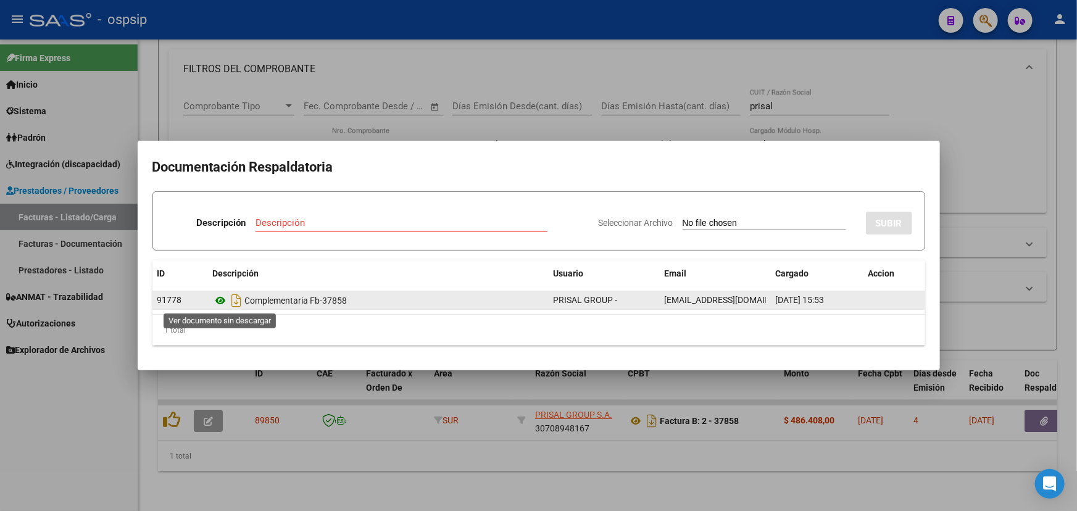
click at [225, 301] on icon at bounding box center [221, 300] width 16 height 15
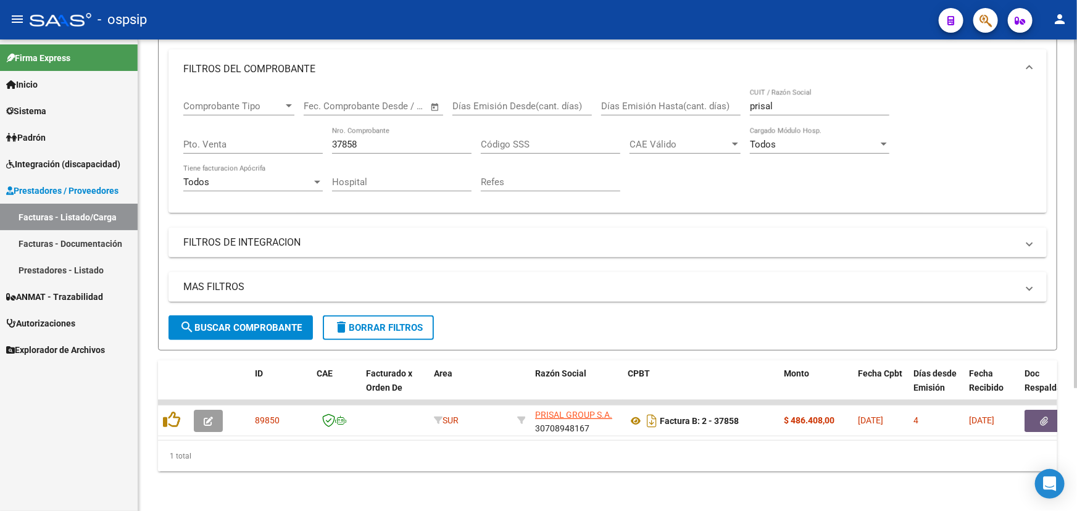
click at [376, 140] on input "37858" at bounding box center [401, 144] width 139 height 11
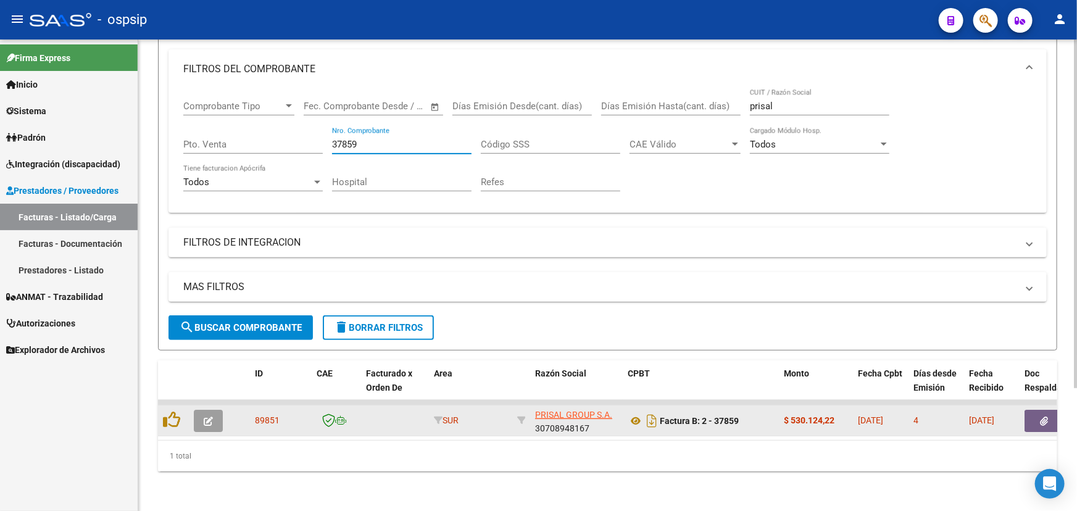
click at [263, 415] on span "89851" at bounding box center [267, 420] width 25 height 10
click at [262, 415] on span "89851" at bounding box center [267, 420] width 25 height 10
click at [631, 414] on icon at bounding box center [636, 420] width 16 height 15
click at [1036, 412] on button "button" at bounding box center [1043, 421] width 39 height 22
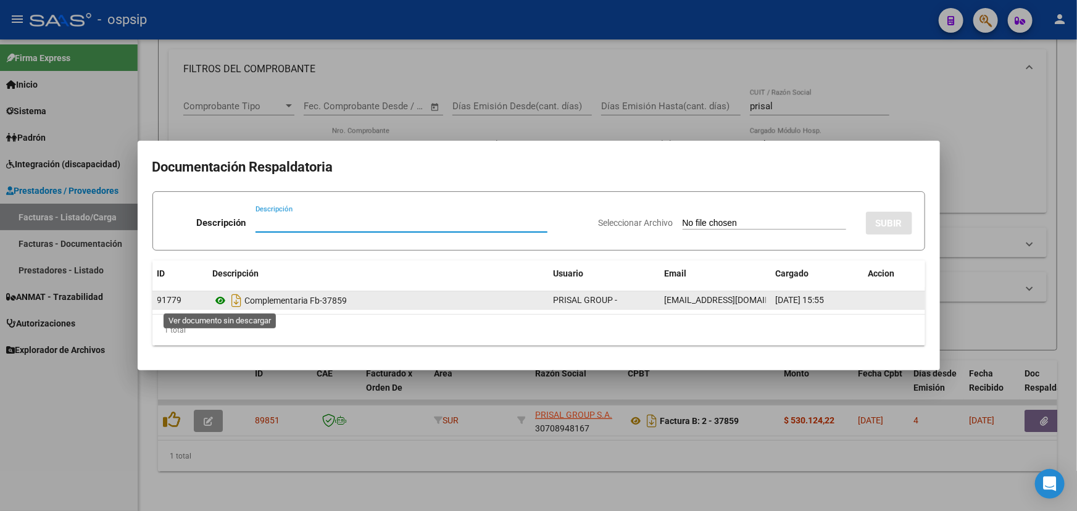
click at [218, 296] on icon at bounding box center [221, 300] width 16 height 15
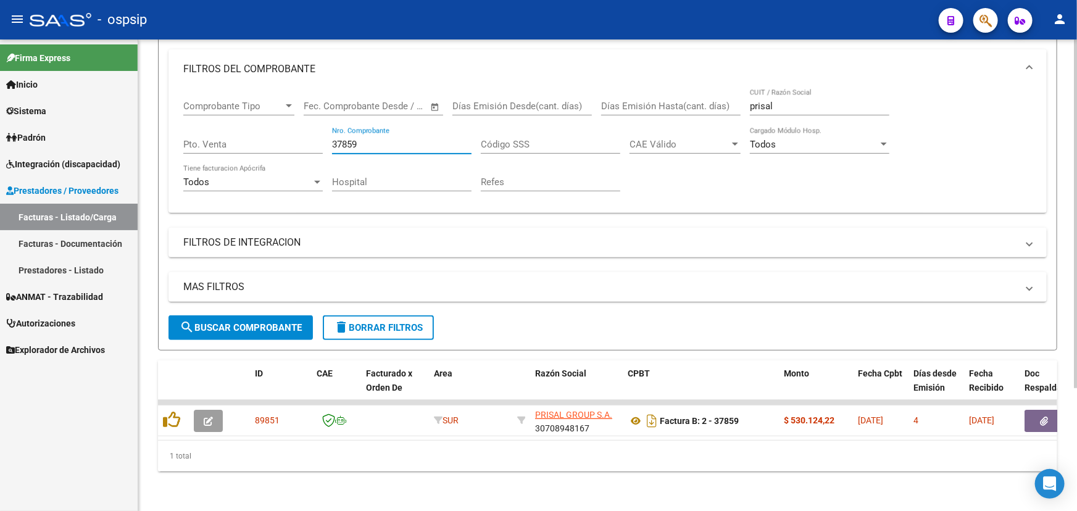
drag, startPoint x: 349, startPoint y: 136, endPoint x: 396, endPoint y: 136, distance: 46.9
click at [396, 139] on input "37859" at bounding box center [401, 144] width 139 height 11
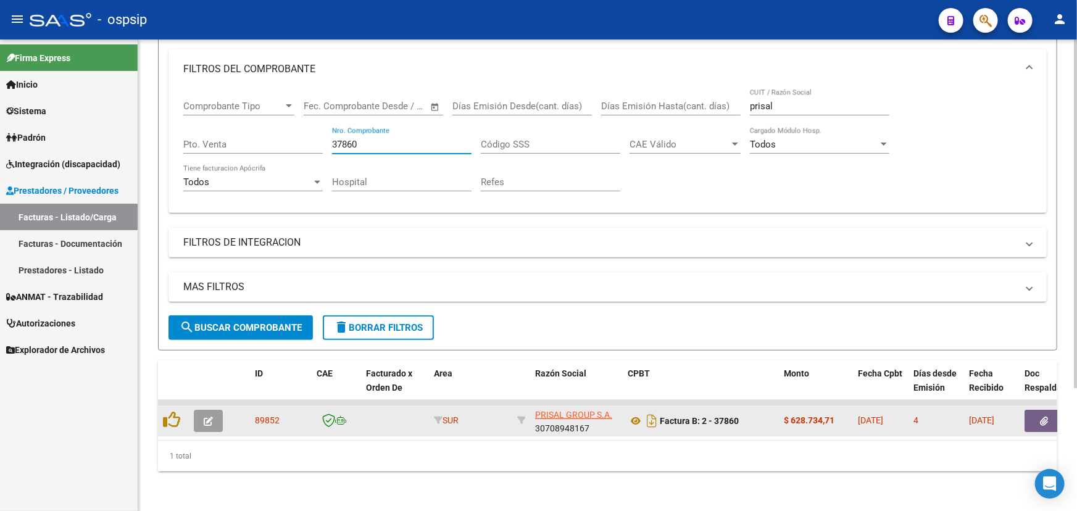
click at [260, 415] on span "89852" at bounding box center [267, 420] width 25 height 10
click at [634, 413] on icon at bounding box center [636, 420] width 16 height 15
click at [1040, 417] on icon "button" at bounding box center [1044, 421] width 8 height 9
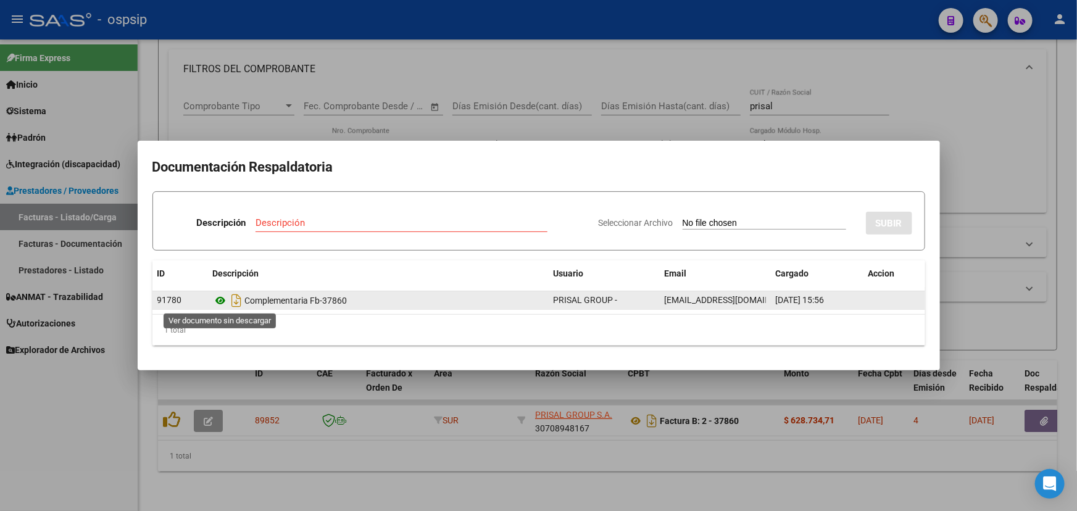
click at [221, 297] on icon at bounding box center [221, 300] width 16 height 15
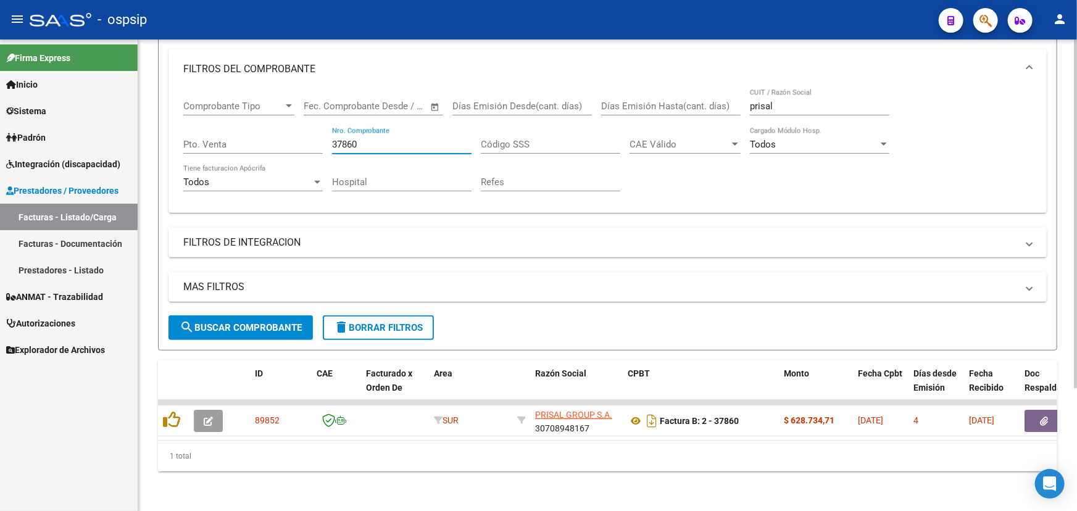
click at [400, 140] on input "37860" at bounding box center [401, 144] width 139 height 11
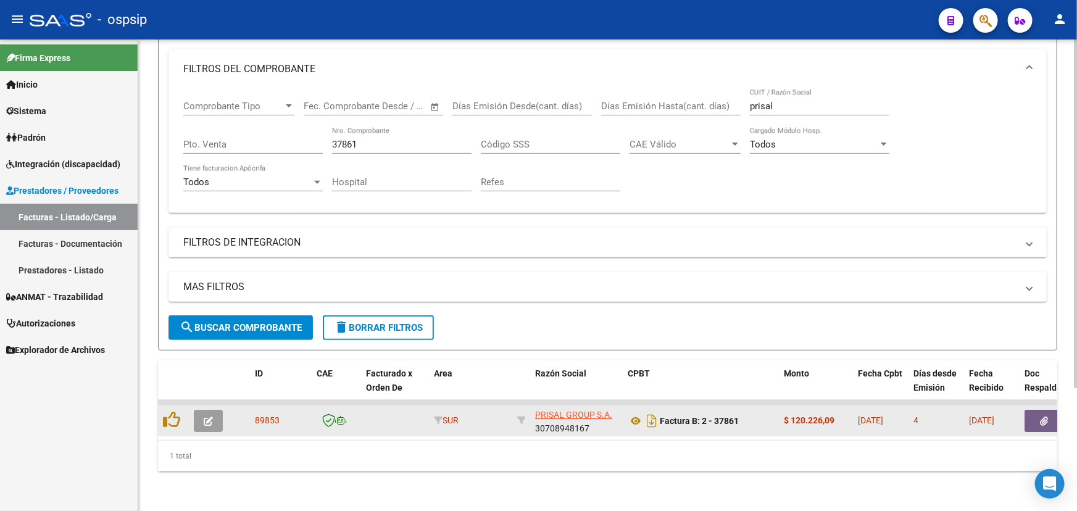
click at [275, 415] on span "89853" at bounding box center [267, 420] width 25 height 10
click at [632, 413] on icon at bounding box center [636, 420] width 16 height 15
click at [1040, 417] on icon "button" at bounding box center [1044, 421] width 8 height 9
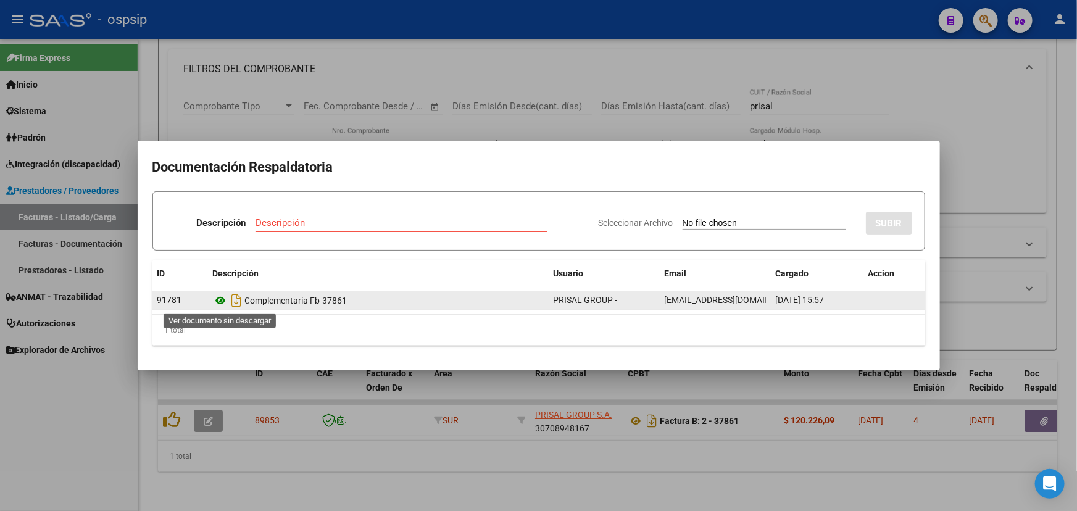
click at [223, 299] on icon at bounding box center [221, 300] width 16 height 15
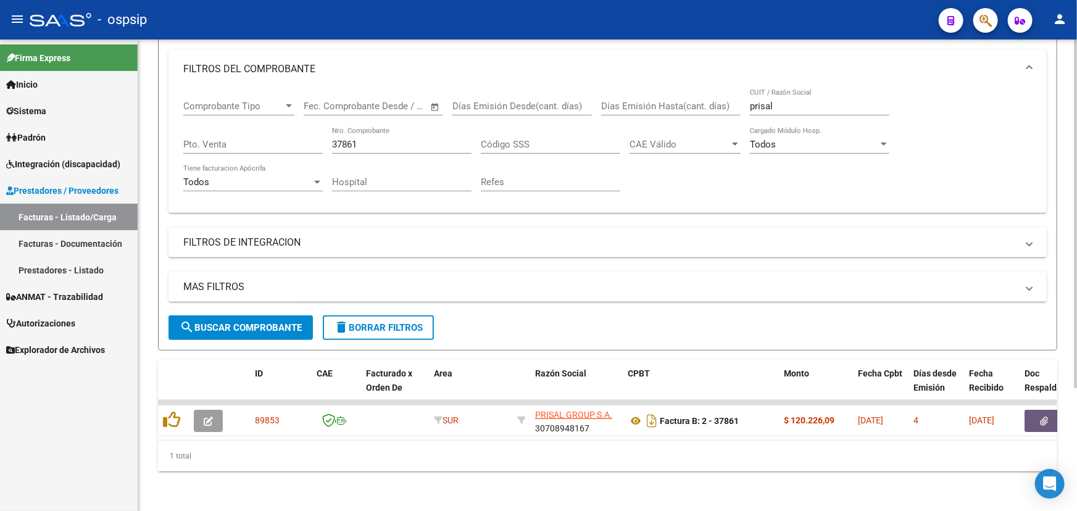
click at [363, 141] on input "37861" at bounding box center [401, 144] width 139 height 11
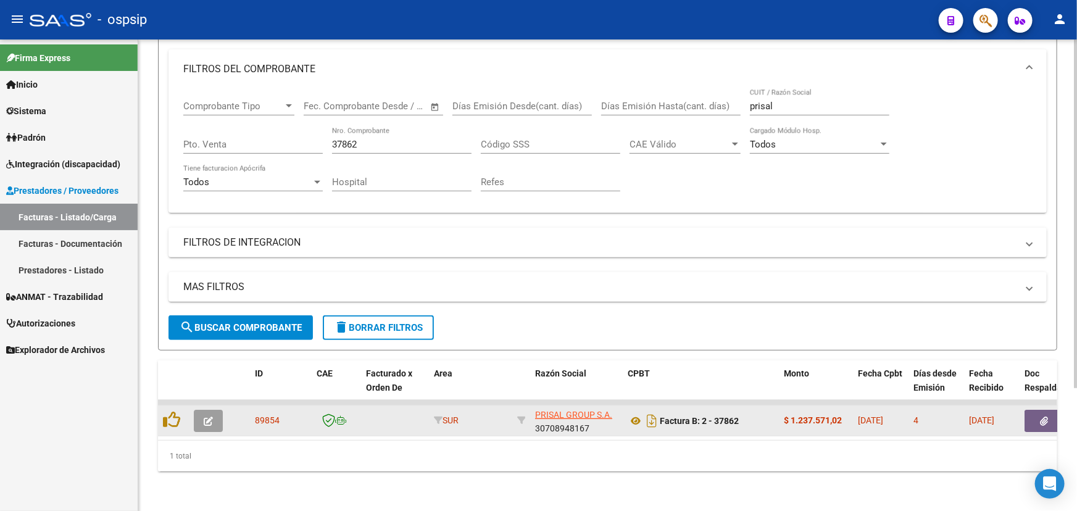
click at [261, 415] on span "89854" at bounding box center [267, 420] width 25 height 10
click at [264, 415] on span "89854" at bounding box center [267, 420] width 25 height 10
click at [633, 414] on icon at bounding box center [636, 420] width 16 height 15
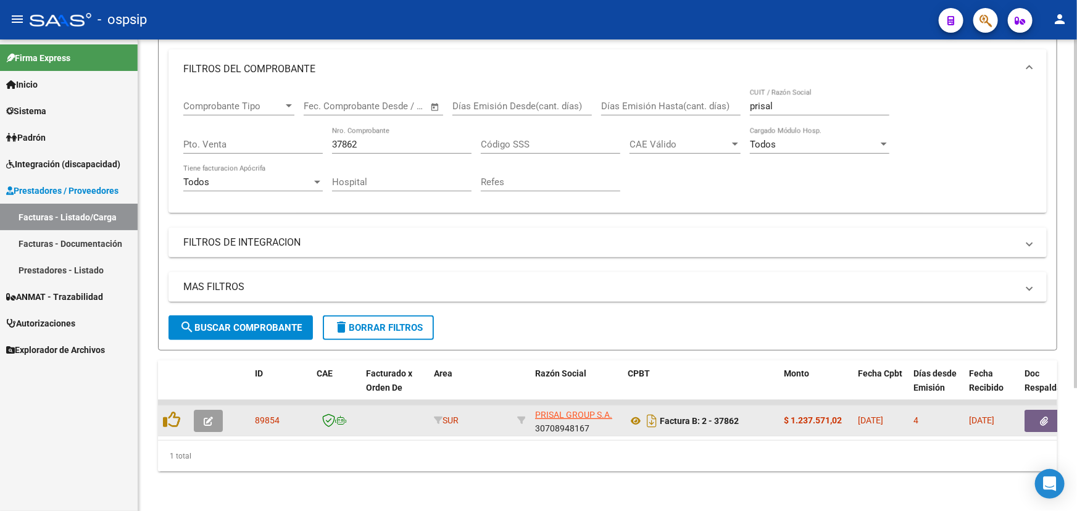
click at [1040, 417] on icon "button" at bounding box center [1044, 421] width 8 height 9
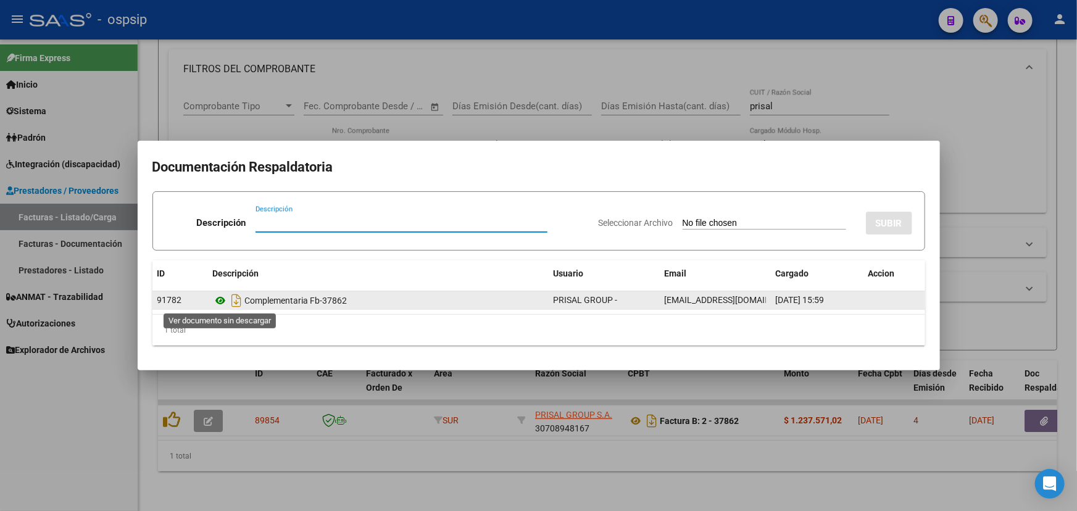
click at [218, 299] on icon at bounding box center [221, 300] width 16 height 15
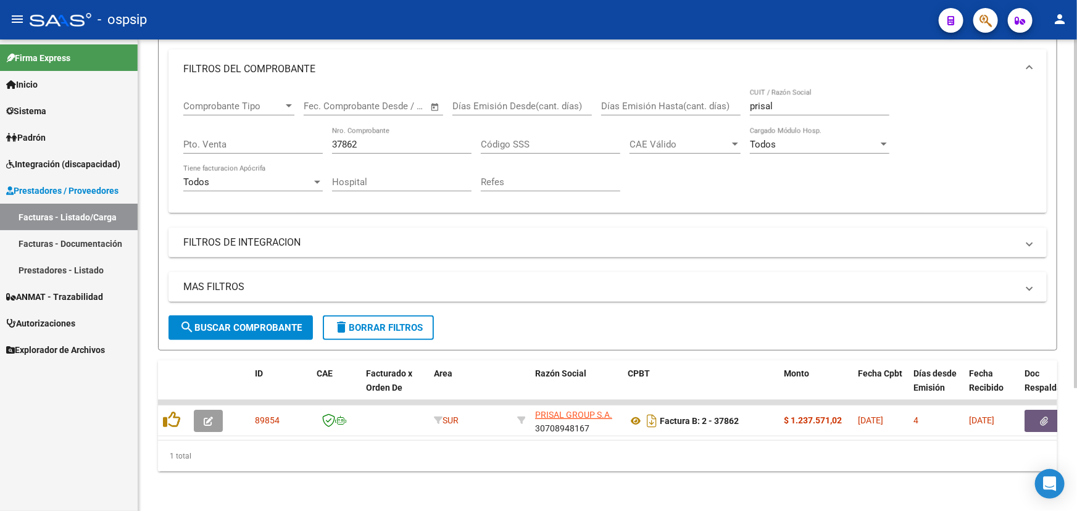
click at [378, 139] on input "37862" at bounding box center [401, 144] width 139 height 11
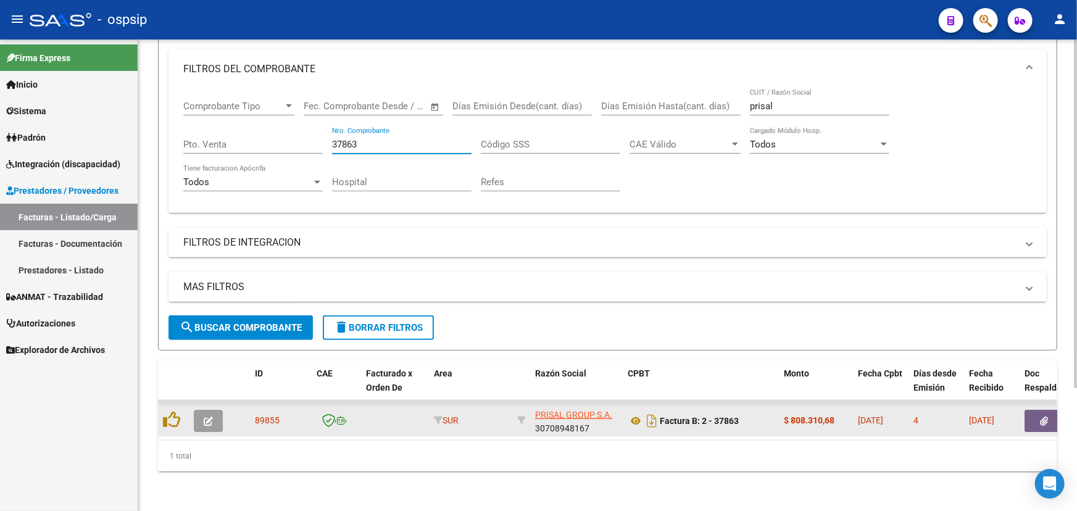
click at [264, 418] on div "89855" at bounding box center [281, 420] width 52 height 14
click at [265, 415] on span "89855" at bounding box center [267, 420] width 25 height 10
click at [634, 413] on icon at bounding box center [636, 420] width 16 height 15
click at [1039, 410] on button "button" at bounding box center [1043, 421] width 39 height 22
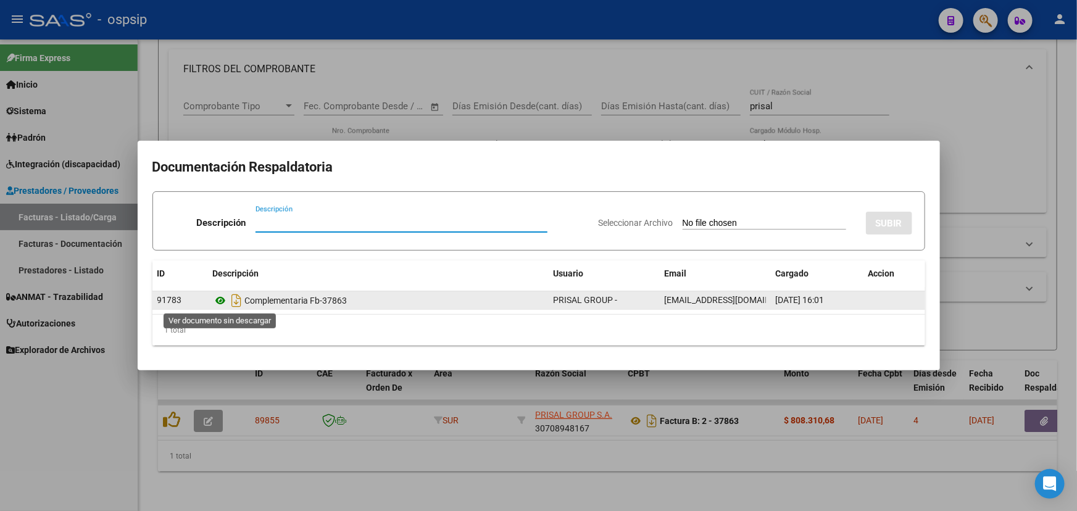
click at [218, 301] on icon at bounding box center [221, 300] width 16 height 15
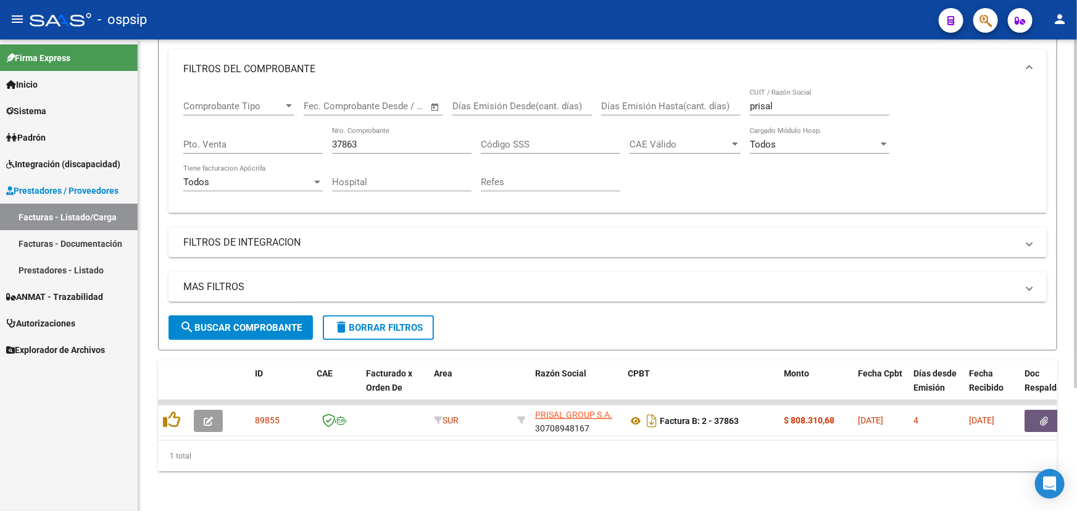
click at [376, 139] on input "37863" at bounding box center [401, 144] width 139 height 11
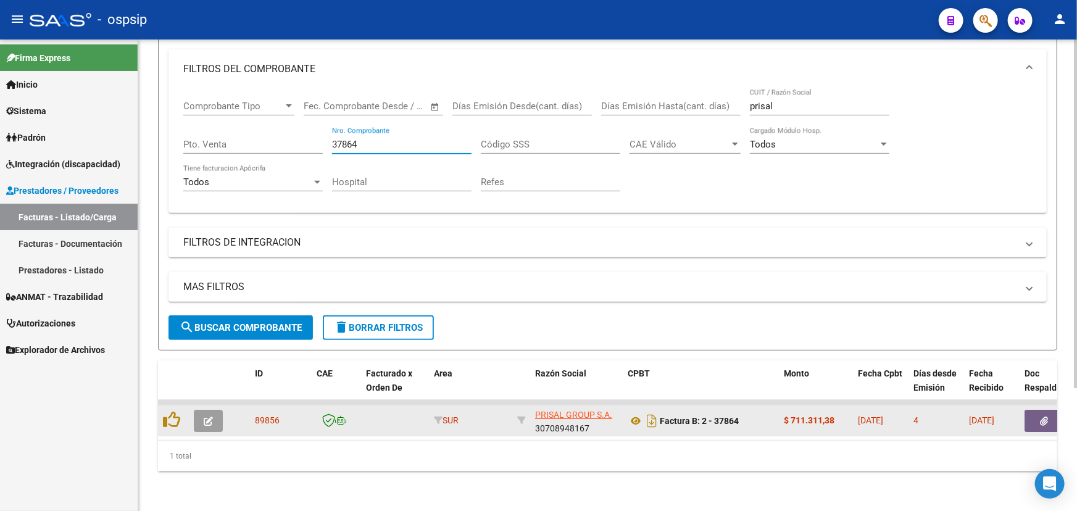
click at [264, 415] on span "89856" at bounding box center [267, 420] width 25 height 10
click at [633, 415] on icon at bounding box center [636, 420] width 16 height 15
click at [1047, 417] on icon "button" at bounding box center [1044, 421] width 8 height 9
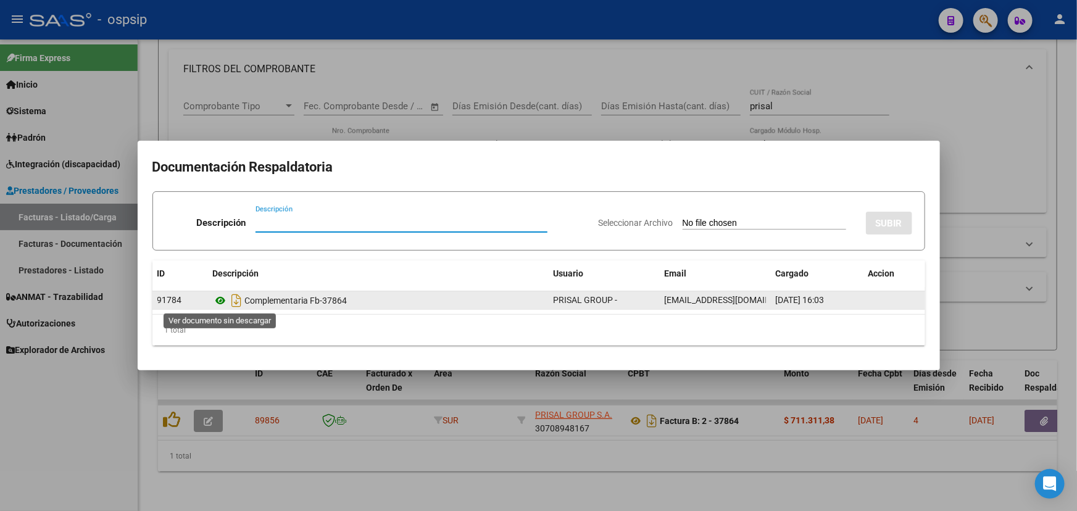
click at [219, 304] on icon at bounding box center [221, 300] width 16 height 15
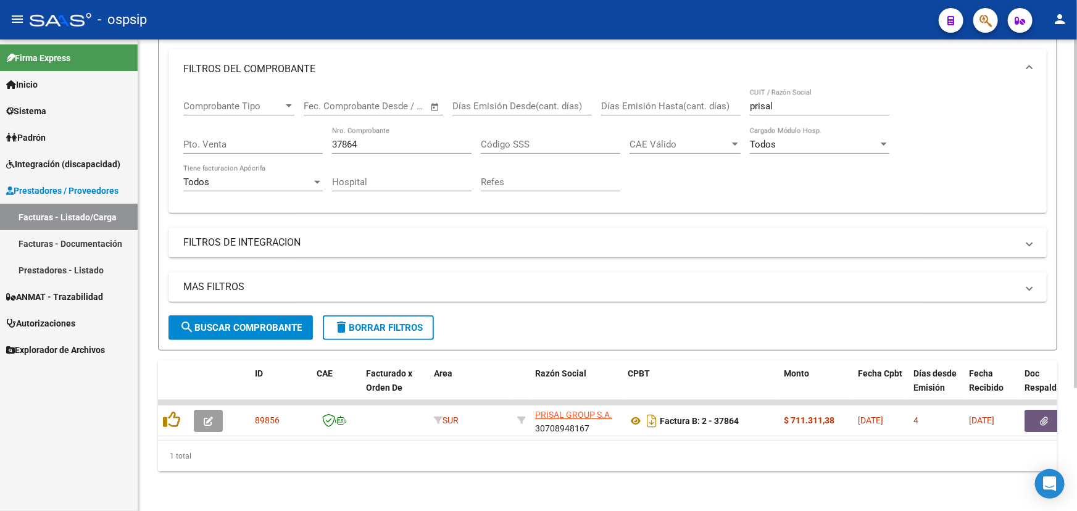
click at [379, 139] on input "37864" at bounding box center [401, 144] width 139 height 11
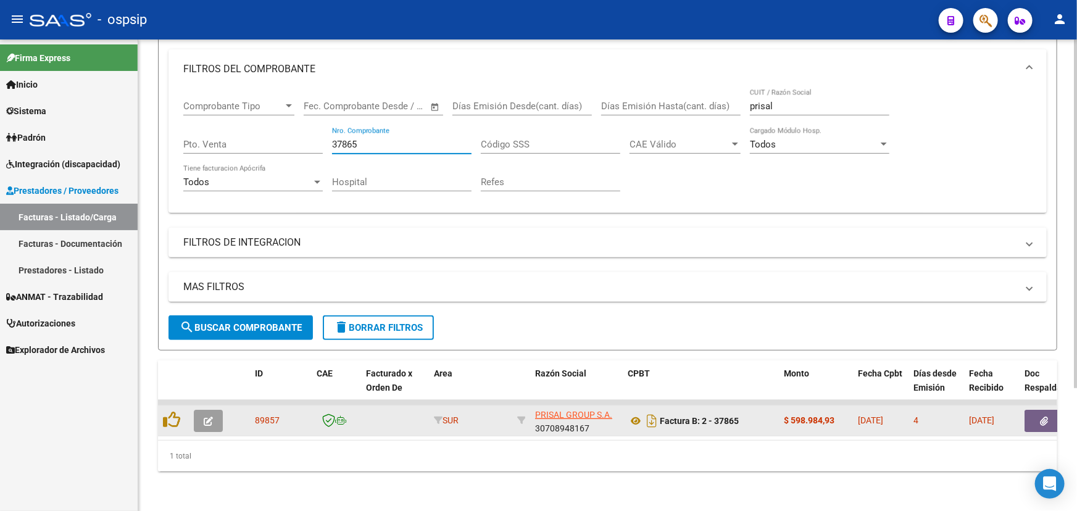
click at [271, 415] on span "89857" at bounding box center [267, 420] width 25 height 10
click at [637, 413] on icon at bounding box center [636, 420] width 16 height 15
click at [1040, 417] on icon "button" at bounding box center [1044, 421] width 8 height 9
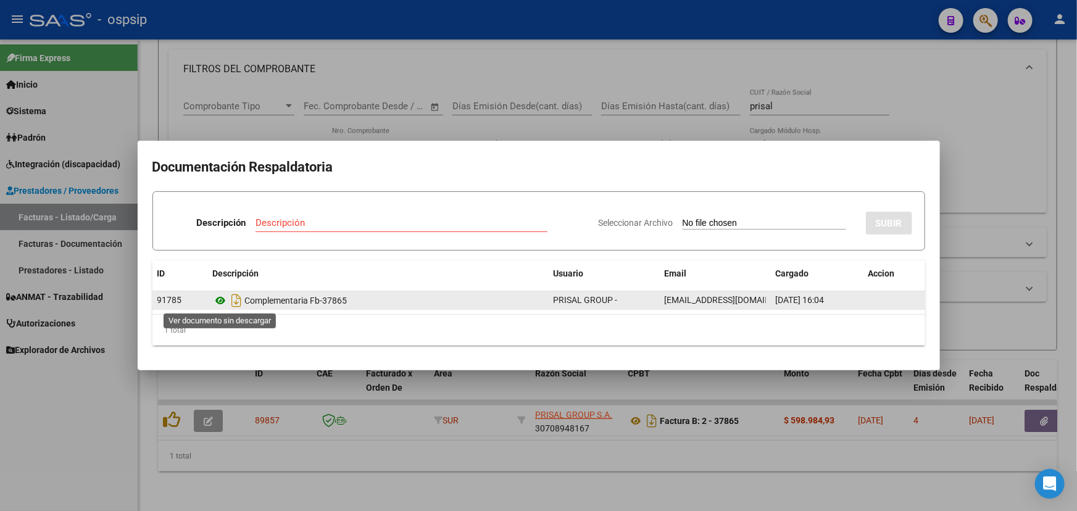
click at [218, 298] on icon at bounding box center [221, 300] width 16 height 15
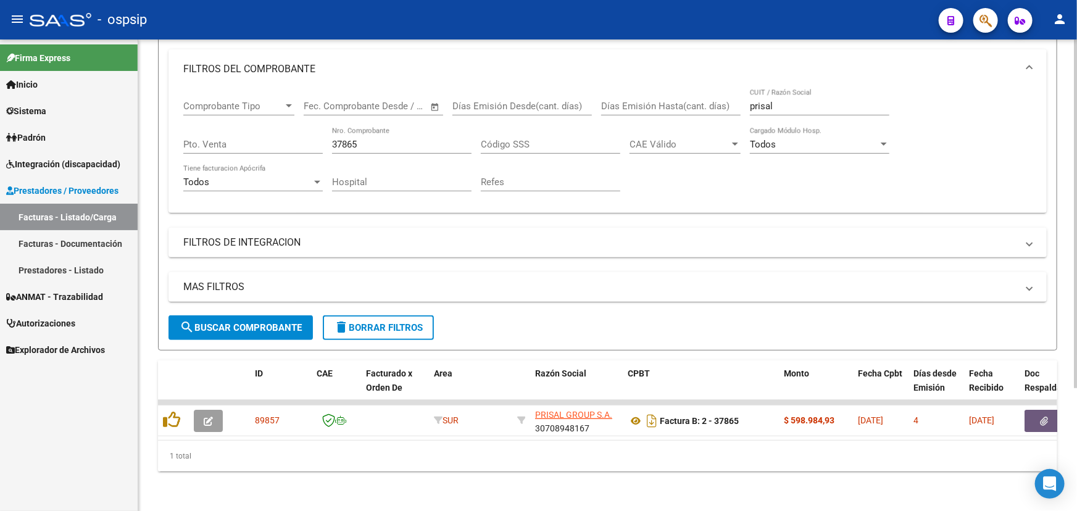
click at [376, 139] on input "37865" at bounding box center [401, 144] width 139 height 11
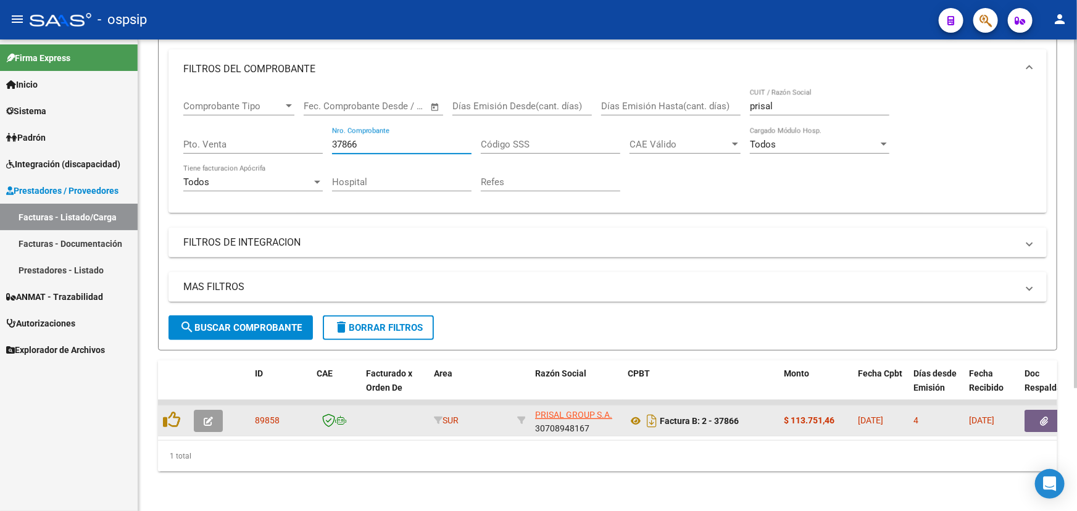
type input "37866"
click at [267, 415] on span "89858" at bounding box center [267, 420] width 25 height 10
click at [631, 414] on icon at bounding box center [636, 420] width 16 height 15
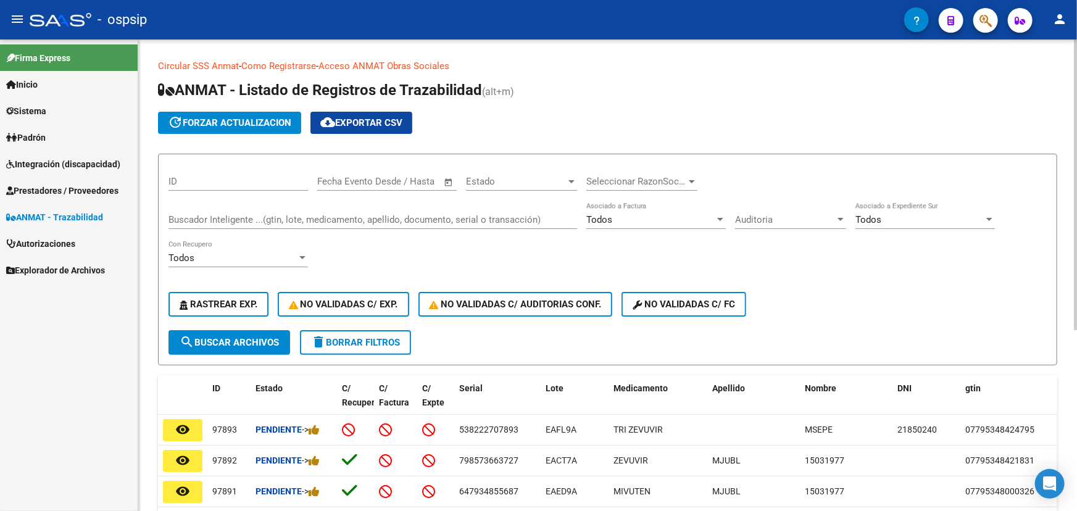
click at [273, 215] on input "Buscador Inteligente ...(gtin, lote, medicamento, apellido, documento, serial o…" at bounding box center [372, 219] width 409 height 11
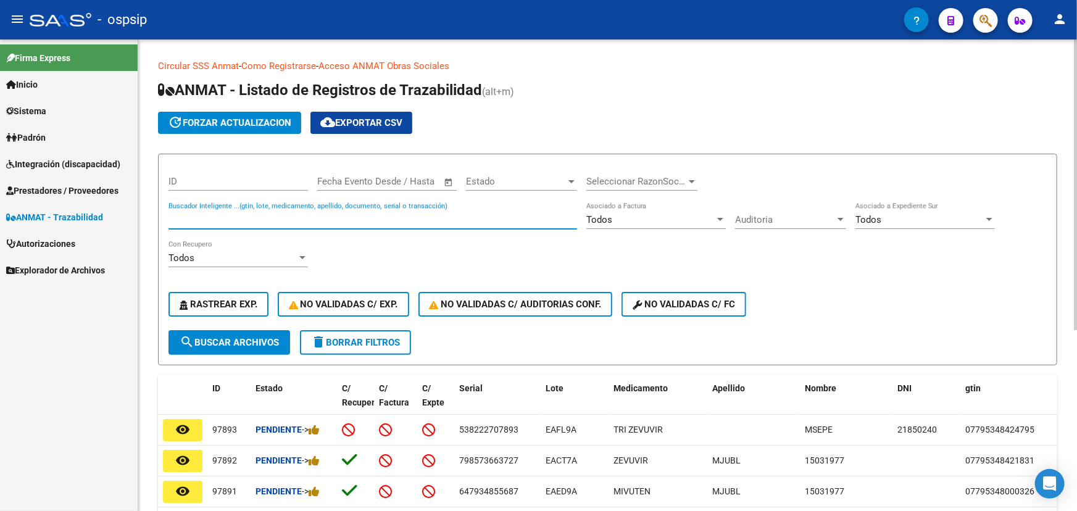
paste input "000A375829"
click at [228, 323] on div "ID Fecha inicio – Fecha fin Fecha Evento Desde / Hasta Estado Estado Selecciona…" at bounding box center [607, 247] width 878 height 166
click at [226, 337] on span "search Buscar Archivos" at bounding box center [229, 342] width 99 height 11
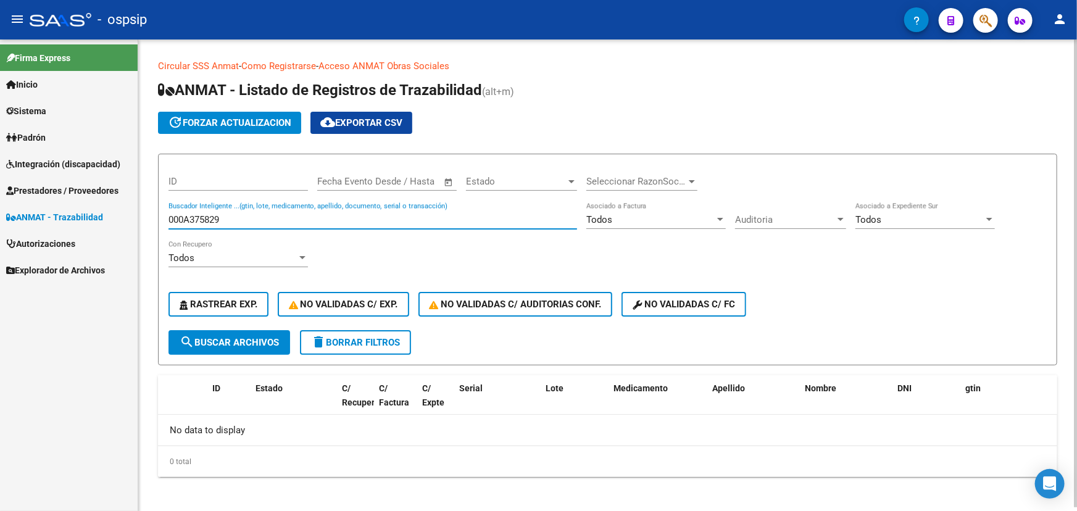
drag, startPoint x: 191, startPoint y: 218, endPoint x: 140, endPoint y: 218, distance: 50.6
click at [140, 218] on div "Circular SSS Anmat - Como Registrarse - Acceso ANMAT Obras Sociales Documentaci…" at bounding box center [607, 277] width 939 height 477
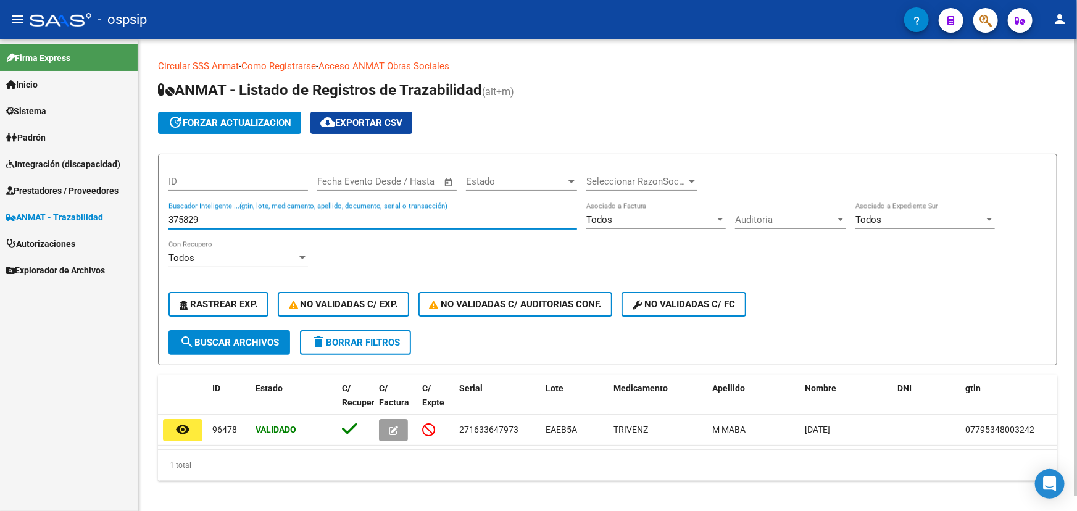
click at [178, 216] on input "375829" at bounding box center [372, 219] width 409 height 11
paste input "111754FGMVAMN1"
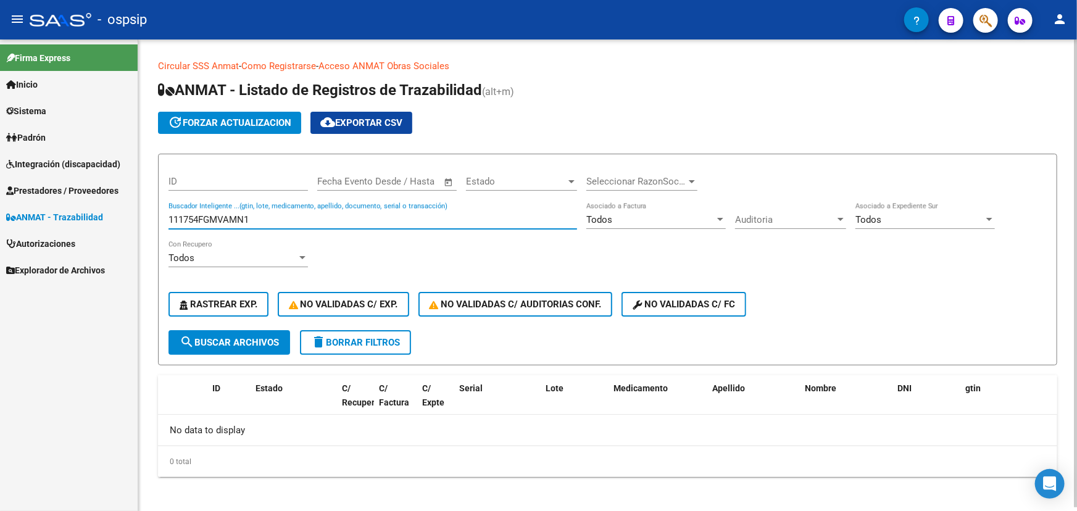
drag, startPoint x: 201, startPoint y: 216, endPoint x: 147, endPoint y: 190, distance: 59.6
click at [147, 210] on div "Circular SSS Anmat - Como Registrarse - Acceso ANMAT Obras Sociales Documentaci…" at bounding box center [607, 277] width 939 height 477
type input "FGMVAMN1"
drag, startPoint x: 234, startPoint y: 217, endPoint x: 135, endPoint y: 208, distance: 99.8
click at [135, 208] on mat-sidenav-container "Firma Express Inicio Calendario SSS Instructivos Contacto OS Sistema Usuarios T…" at bounding box center [538, 274] width 1077 height 471
